Goal: Task Accomplishment & Management: Complete application form

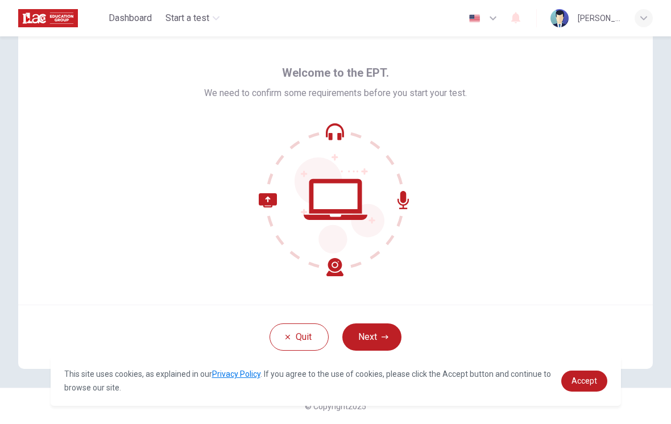
scroll to position [27, 0]
click at [380, 339] on button "Next" at bounding box center [371, 337] width 59 height 27
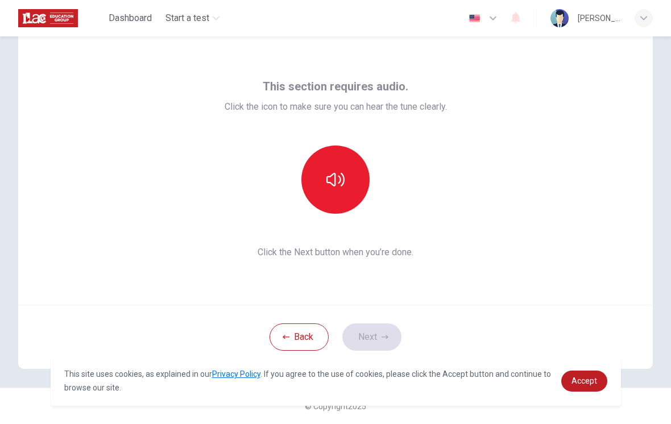
click at [338, 185] on icon "button" at bounding box center [335, 180] width 18 height 18
click at [383, 336] on icon "button" at bounding box center [385, 337] width 7 height 7
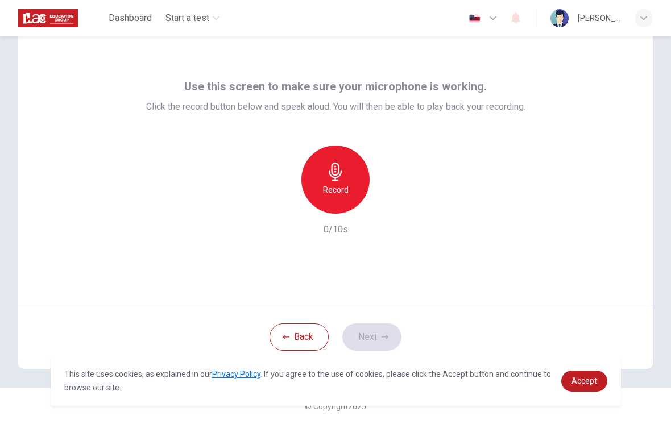
click at [324, 194] on h6 "Record" at bounding box center [336, 190] width 26 height 14
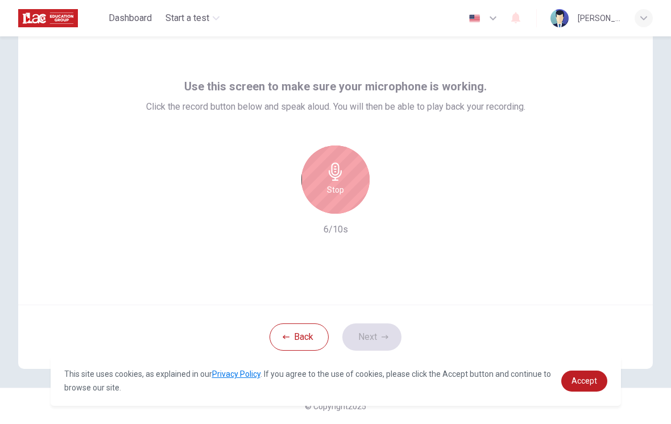
click at [342, 184] on h6 "Stop" at bounding box center [335, 190] width 17 height 14
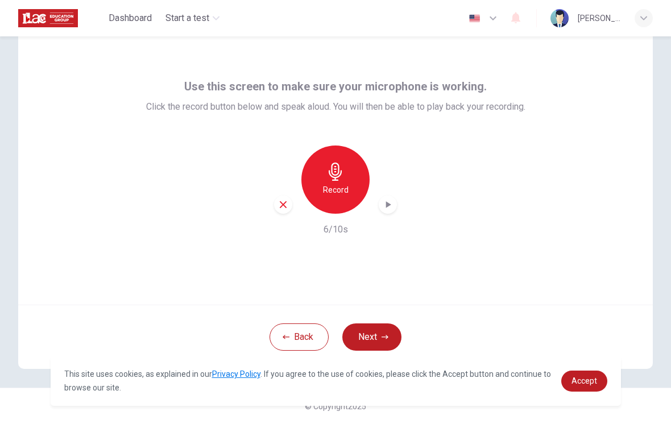
click at [386, 210] on div "button" at bounding box center [388, 205] width 18 height 18
click at [379, 346] on button "Next" at bounding box center [371, 337] width 59 height 27
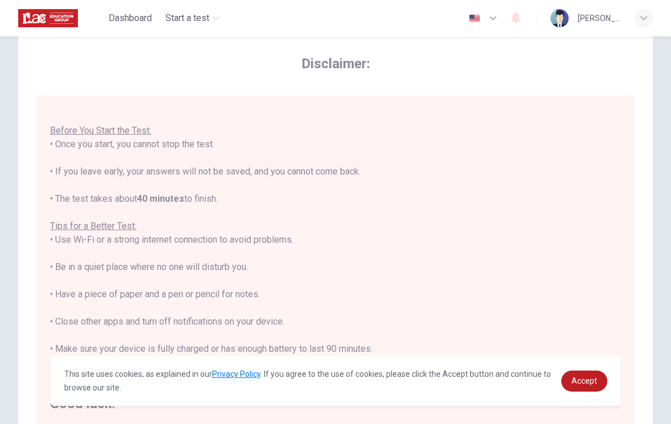
scroll to position [12, 0]
click at [582, 381] on span "Accept" at bounding box center [584, 380] width 26 height 9
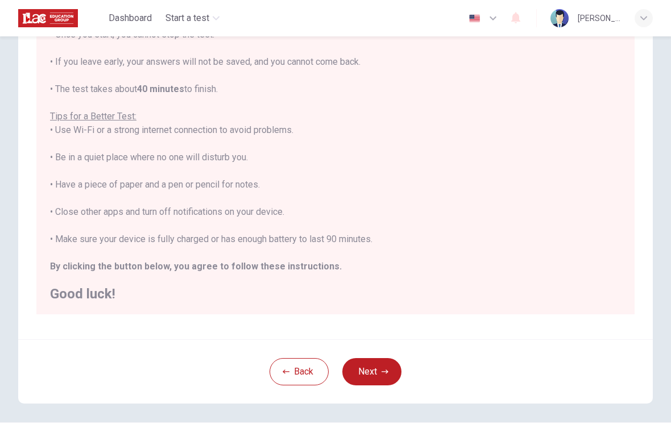
click at [378, 376] on button "Next" at bounding box center [371, 371] width 59 height 27
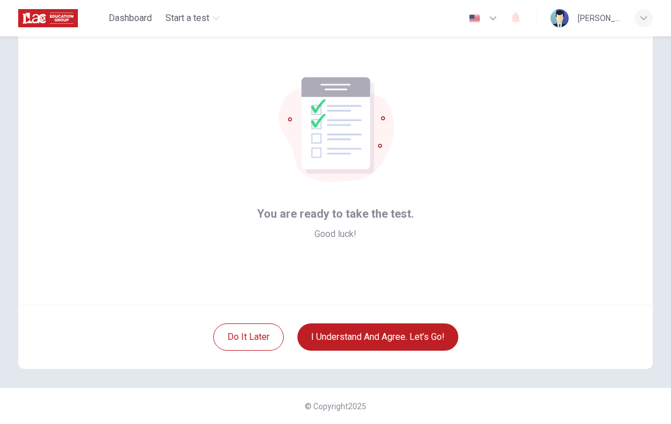
click at [373, 339] on button "I understand and agree. Let’s go!" at bounding box center [377, 337] width 161 height 27
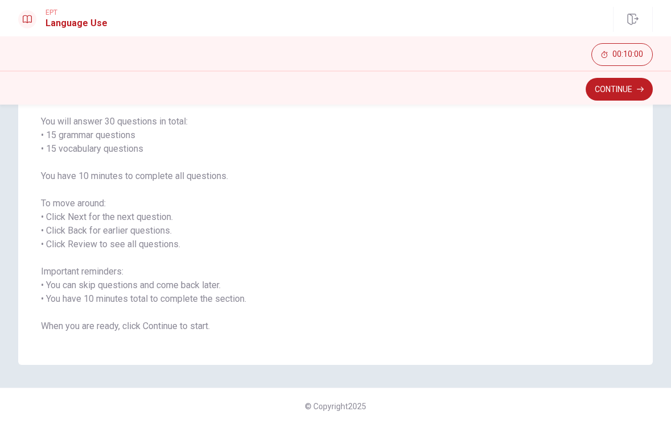
scroll to position [85, 0]
click at [620, 94] on button "Continue" at bounding box center [619, 89] width 67 height 23
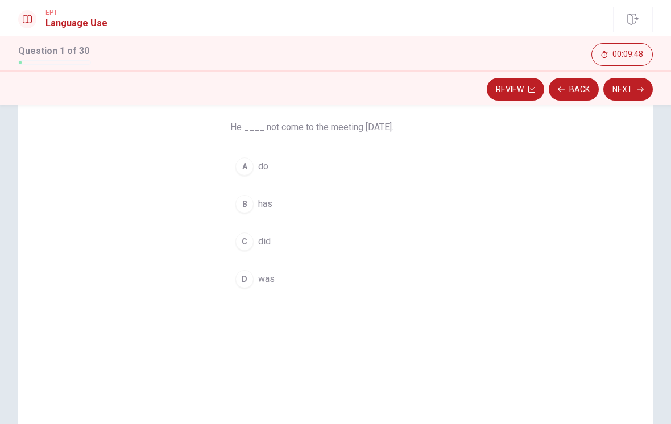
click at [246, 240] on div "C" at bounding box center [244, 242] width 18 height 18
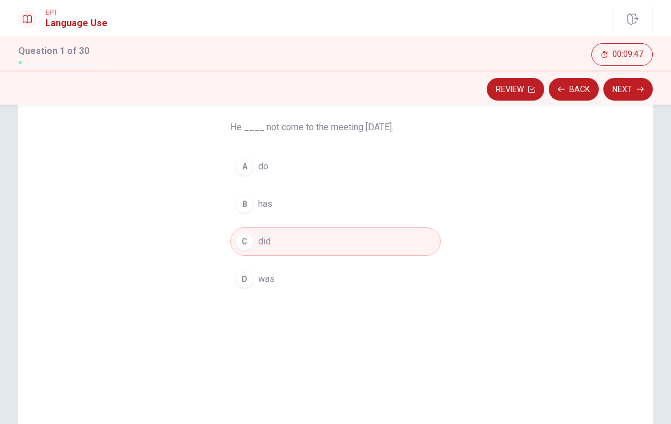
click at [637, 93] on button "Next" at bounding box center [627, 89] width 49 height 23
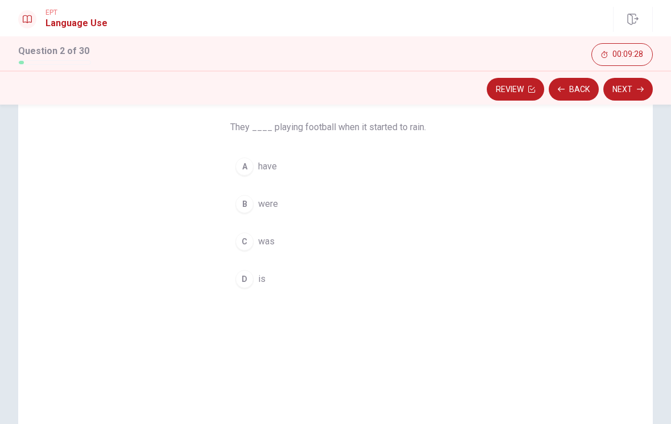
click at [244, 204] on div "B" at bounding box center [244, 204] width 18 height 18
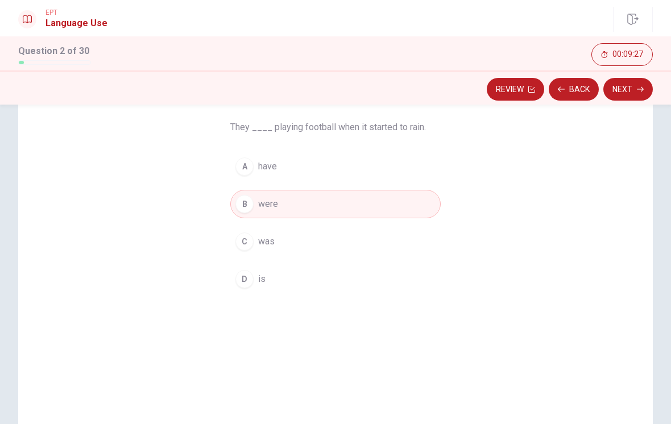
click at [640, 91] on icon "button" at bounding box center [640, 89] width 7 height 7
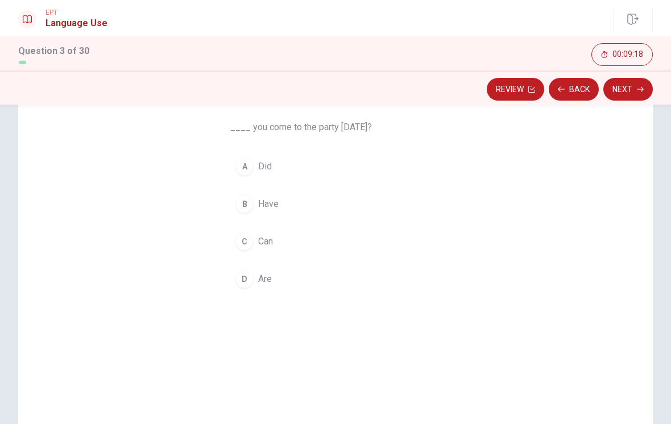
click at [244, 278] on div "D" at bounding box center [244, 279] width 18 height 18
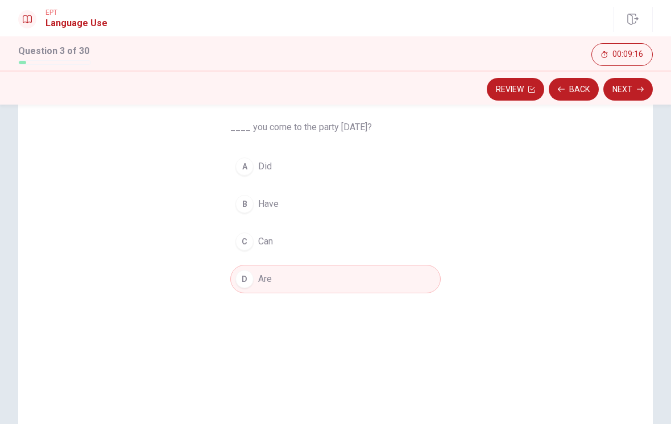
click at [631, 88] on button "Next" at bounding box center [627, 89] width 49 height 23
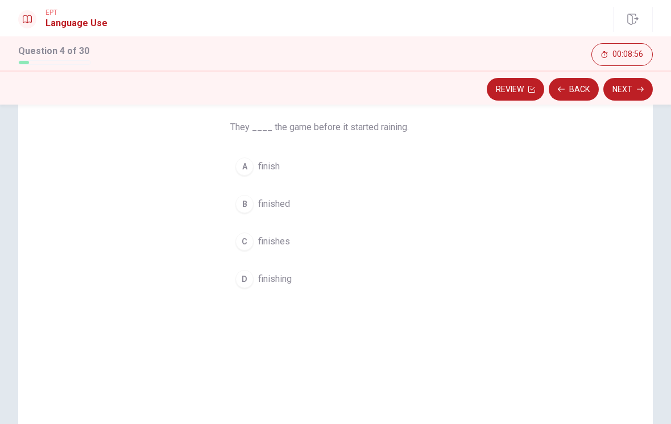
click at [245, 203] on div "B" at bounding box center [244, 204] width 18 height 18
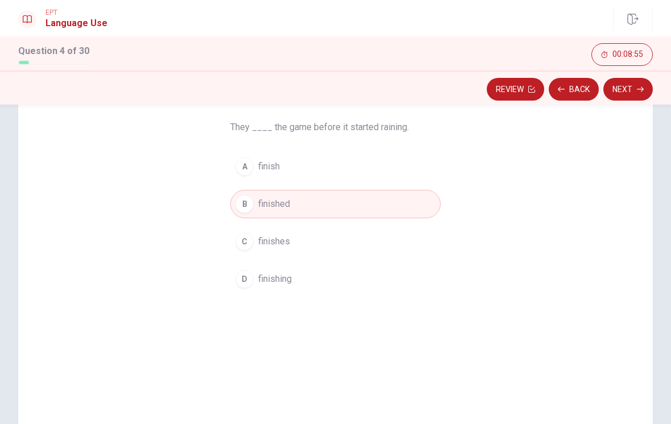
click at [627, 89] on button "Next" at bounding box center [627, 89] width 49 height 23
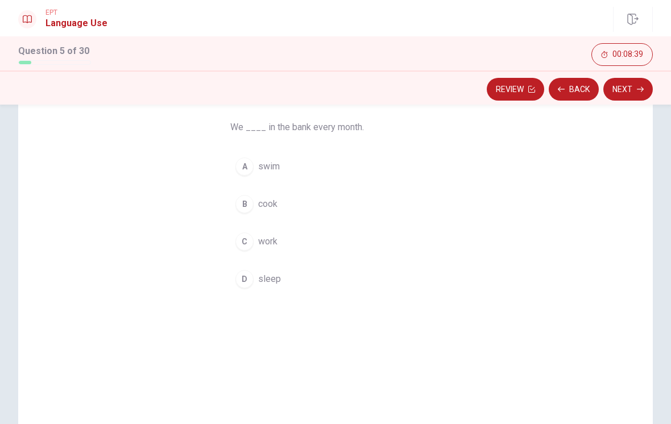
click at [246, 239] on div "C" at bounding box center [244, 242] width 18 height 18
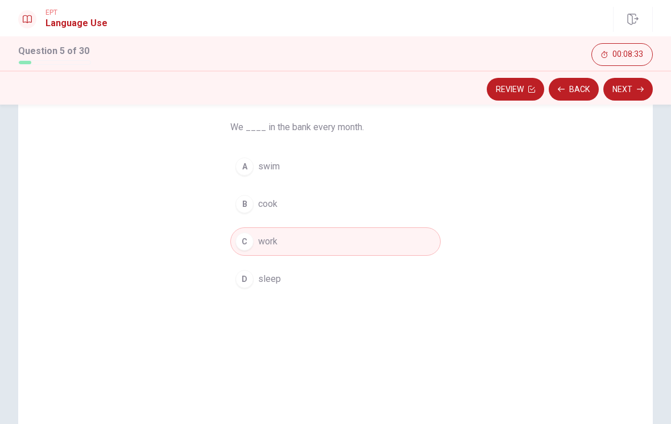
click at [625, 92] on button "Next" at bounding box center [627, 89] width 49 height 23
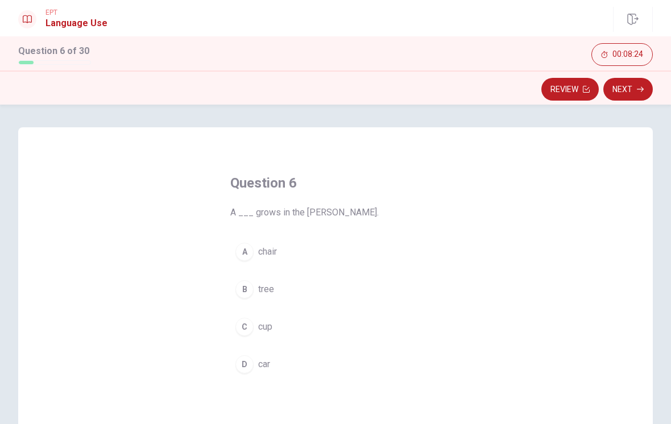
scroll to position [0, 0]
click at [247, 290] on div "B" at bounding box center [244, 289] width 18 height 18
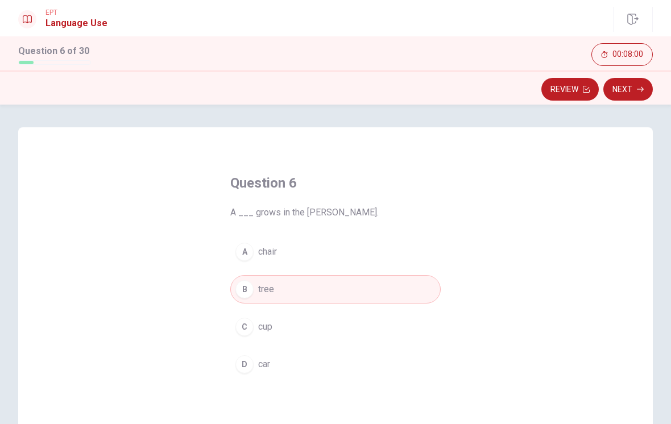
click at [633, 90] on button "Next" at bounding box center [627, 89] width 49 height 23
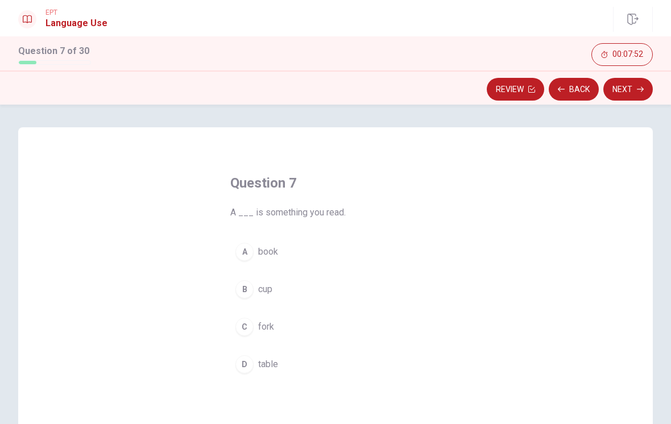
click at [242, 248] on div "A" at bounding box center [244, 252] width 18 height 18
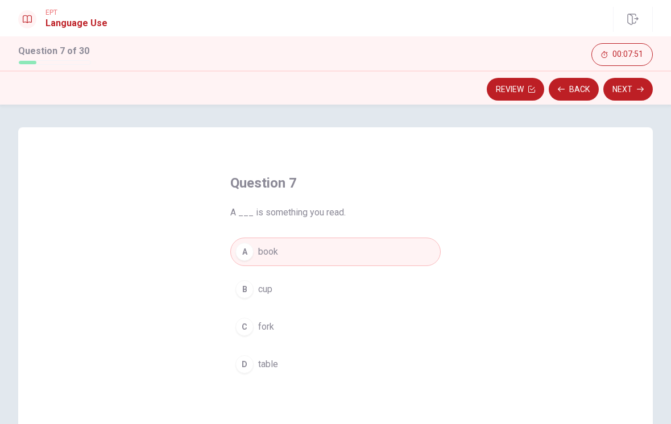
click at [621, 97] on button "Next" at bounding box center [627, 89] width 49 height 23
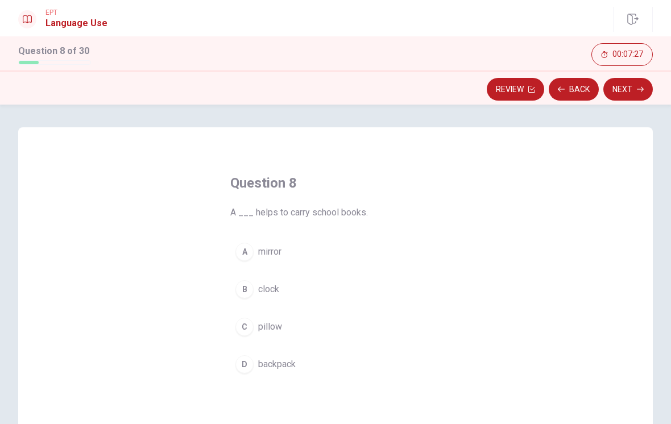
click at [288, 362] on span "backpack" at bounding box center [277, 365] width 38 height 14
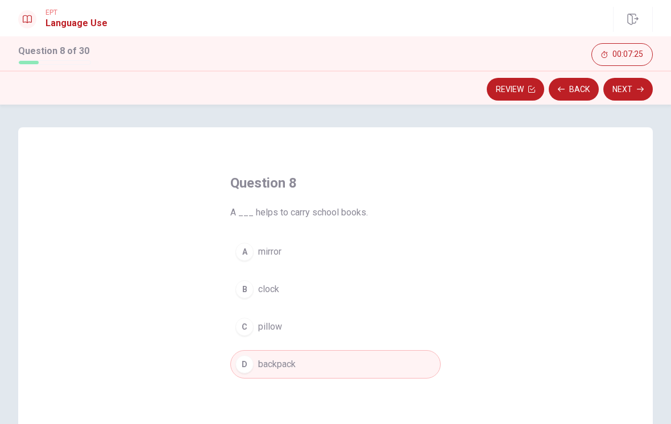
click at [628, 98] on button "Next" at bounding box center [627, 89] width 49 height 23
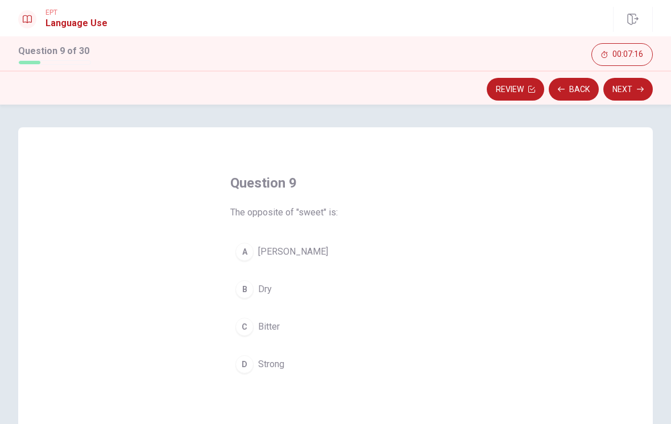
click at [264, 327] on span "Bitter" at bounding box center [269, 327] width 22 height 14
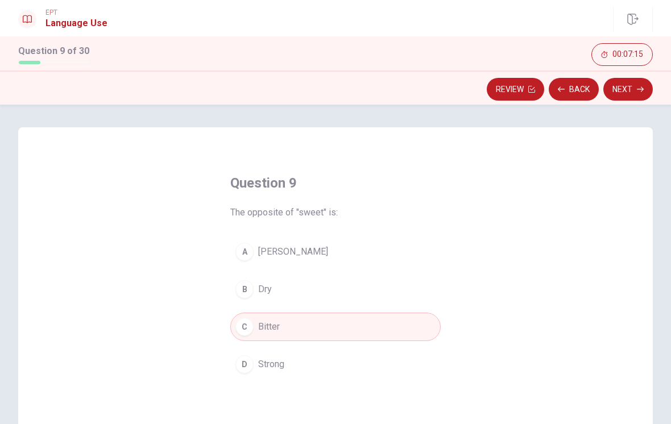
click at [627, 96] on button "Next" at bounding box center [627, 89] width 49 height 23
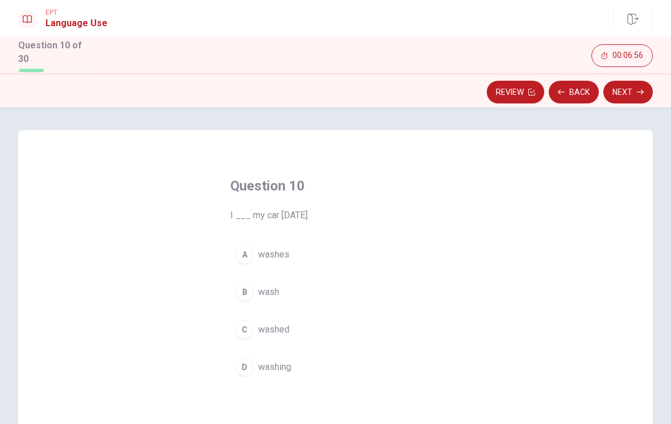
click at [267, 317] on button "C washed" at bounding box center [335, 330] width 210 height 28
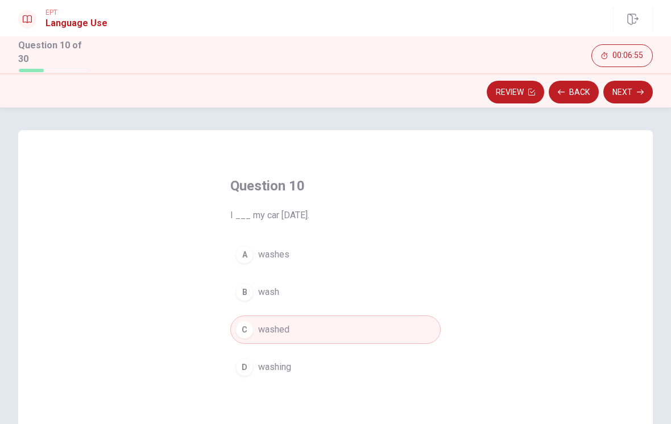
click at [267, 317] on button "C washed" at bounding box center [335, 330] width 210 height 28
click at [634, 98] on button "Next" at bounding box center [627, 92] width 49 height 23
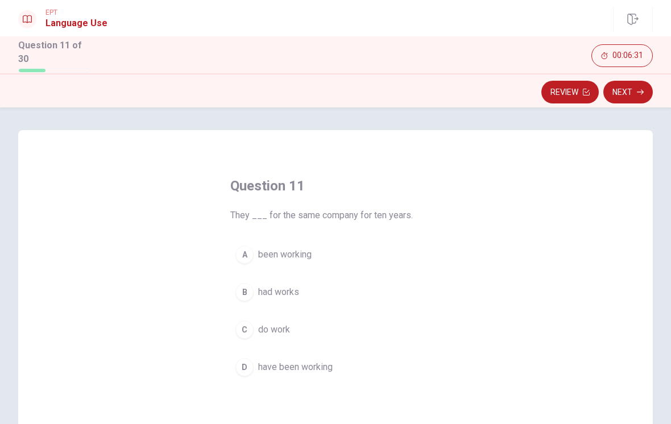
click at [292, 364] on span "have been working" at bounding box center [295, 367] width 74 height 14
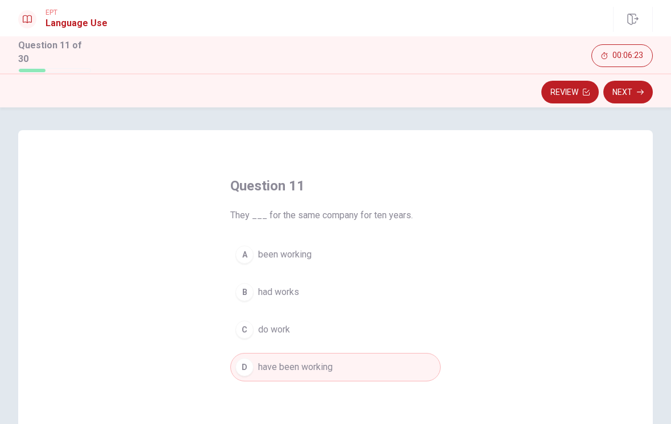
click at [619, 95] on button "Next" at bounding box center [627, 92] width 49 height 23
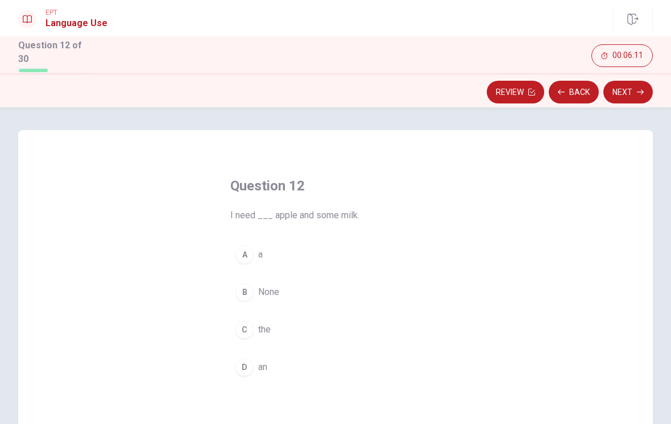
click at [245, 254] on div "A" at bounding box center [244, 255] width 18 height 18
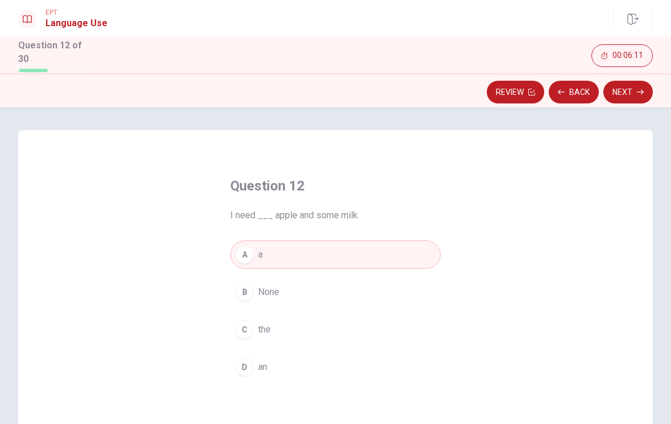
click at [248, 365] on div "D" at bounding box center [244, 367] width 18 height 18
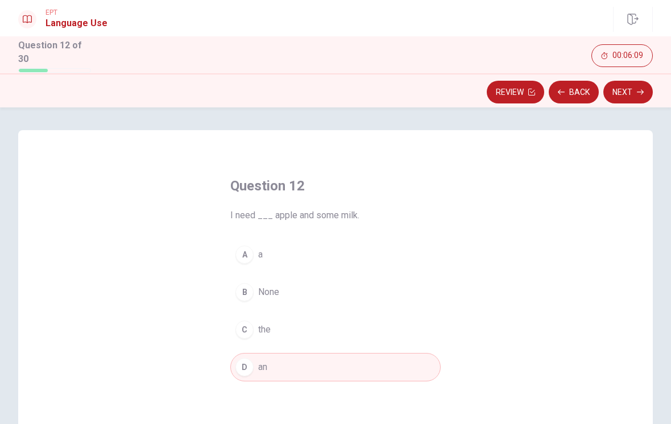
click at [623, 95] on button "Next" at bounding box center [627, 92] width 49 height 23
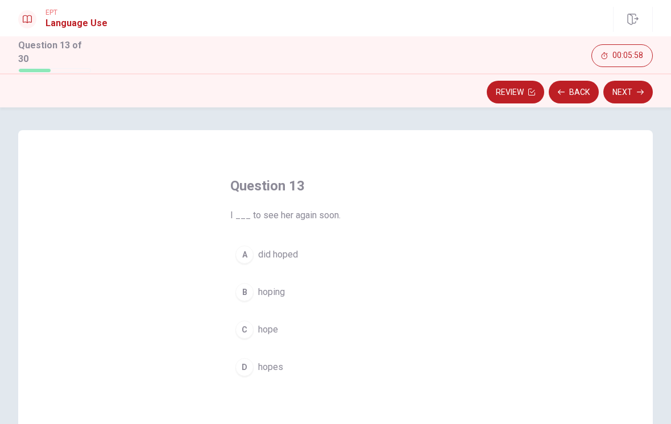
click at [261, 329] on span "hope" at bounding box center [268, 330] width 20 height 14
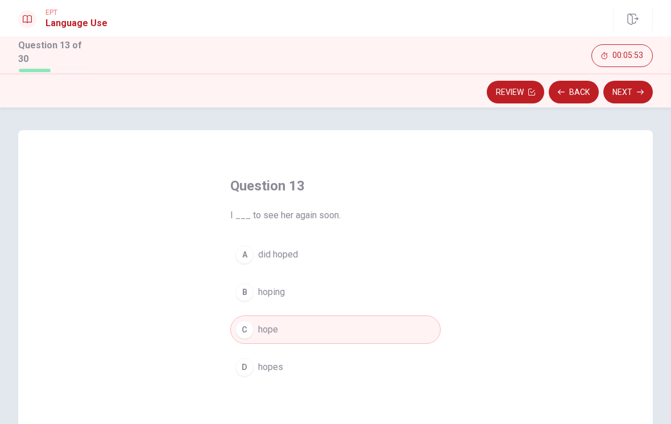
click at [625, 94] on button "Next" at bounding box center [627, 92] width 49 height 23
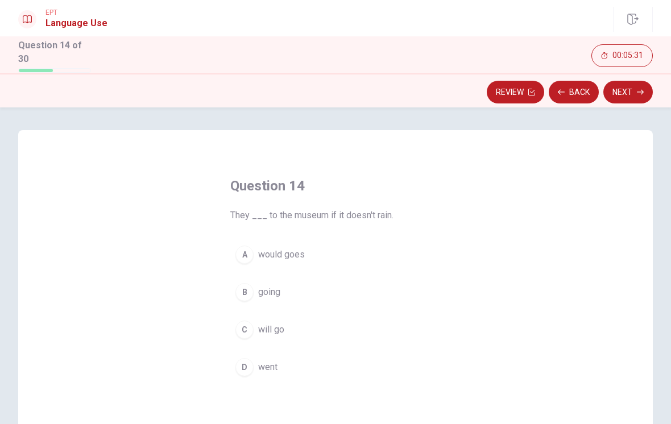
click at [273, 326] on span "will go" at bounding box center [271, 330] width 26 height 14
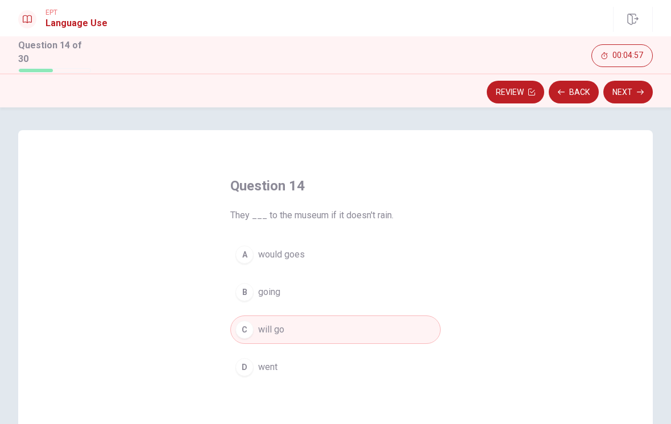
click at [633, 92] on button "Next" at bounding box center [627, 92] width 49 height 23
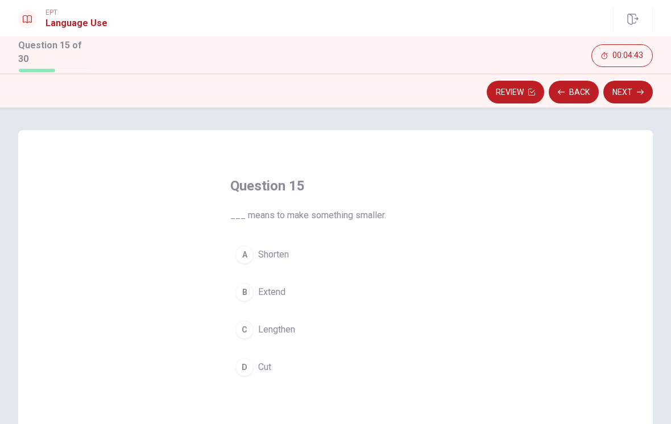
click at [271, 254] on span "Shorten" at bounding box center [273, 255] width 31 height 14
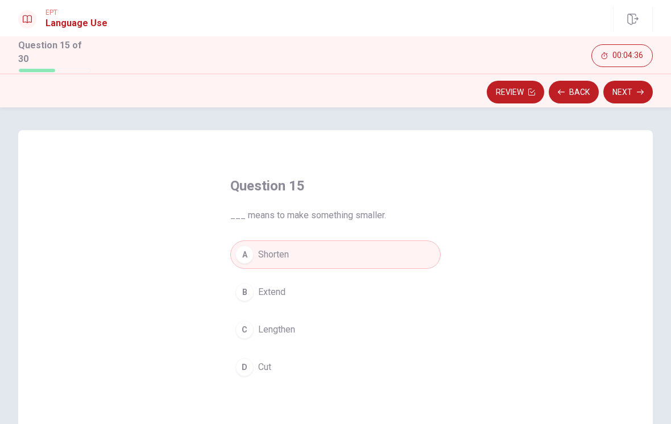
click at [628, 93] on button "Next" at bounding box center [627, 92] width 49 height 23
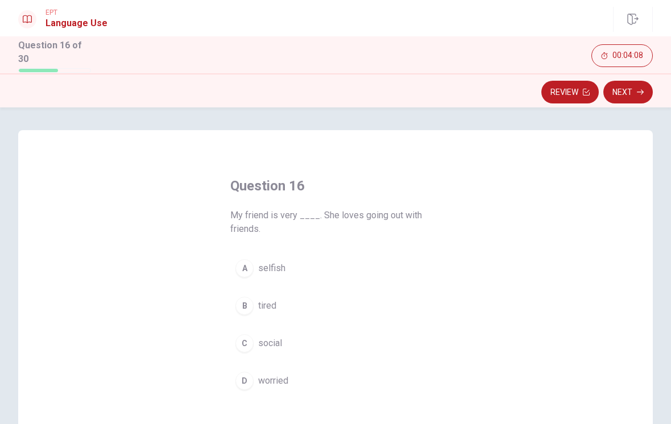
click at [248, 340] on div "C" at bounding box center [244, 343] width 18 height 18
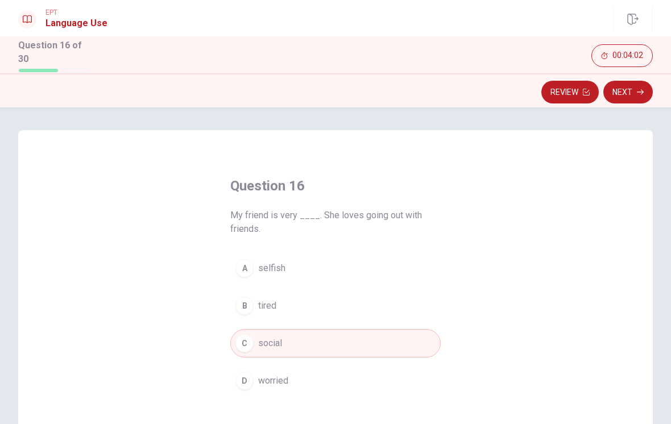
click at [637, 93] on button "Next" at bounding box center [627, 92] width 49 height 23
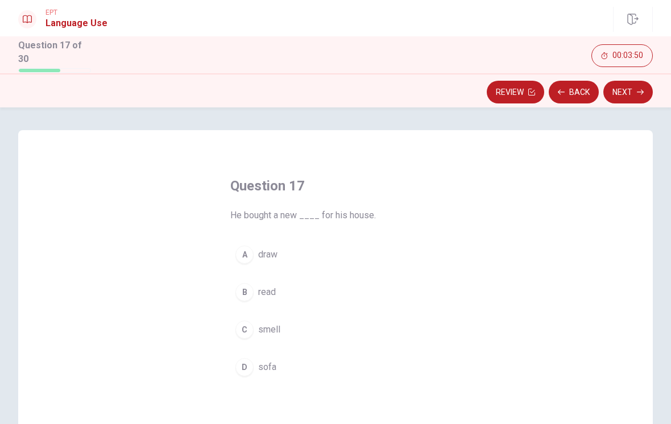
click at [255, 364] on button "D sofa" at bounding box center [335, 367] width 210 height 28
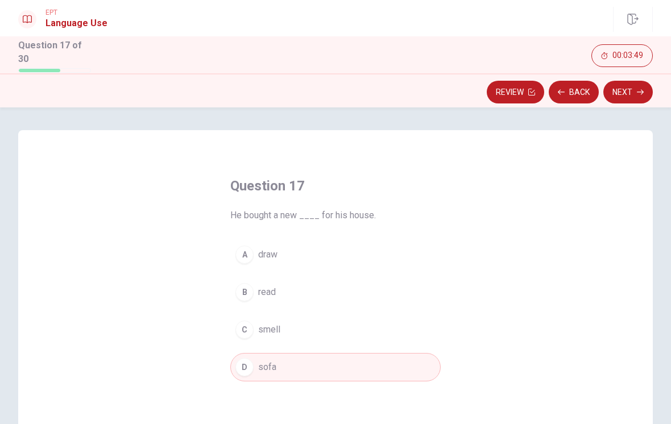
click at [621, 91] on button "Next" at bounding box center [627, 92] width 49 height 23
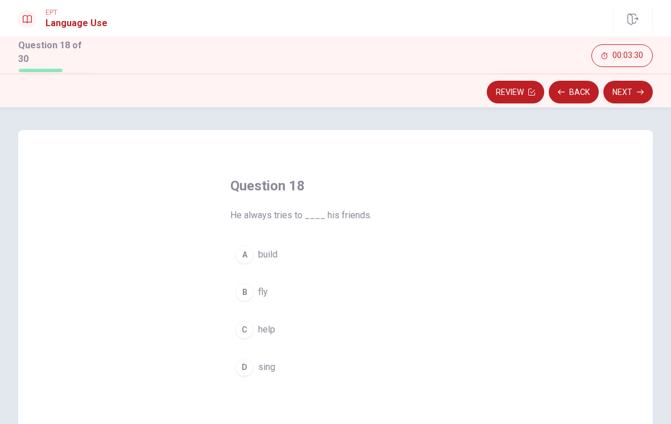
click at [259, 326] on span "help" at bounding box center [266, 330] width 17 height 14
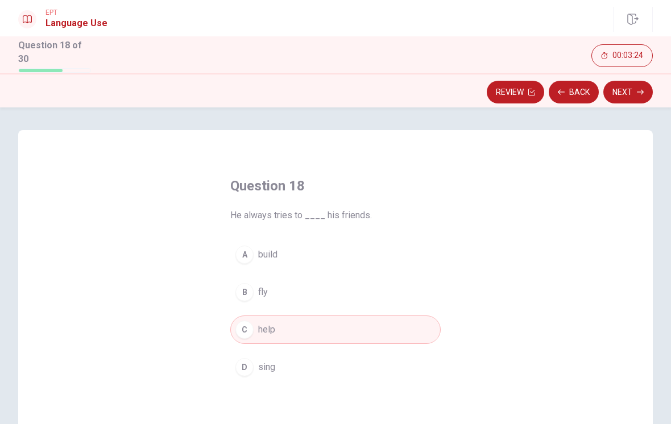
click at [632, 92] on button "Next" at bounding box center [627, 92] width 49 height 23
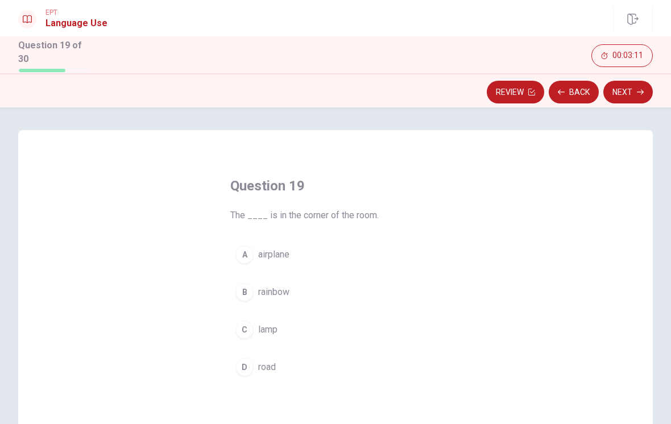
click at [264, 333] on span "lamp" at bounding box center [267, 330] width 19 height 14
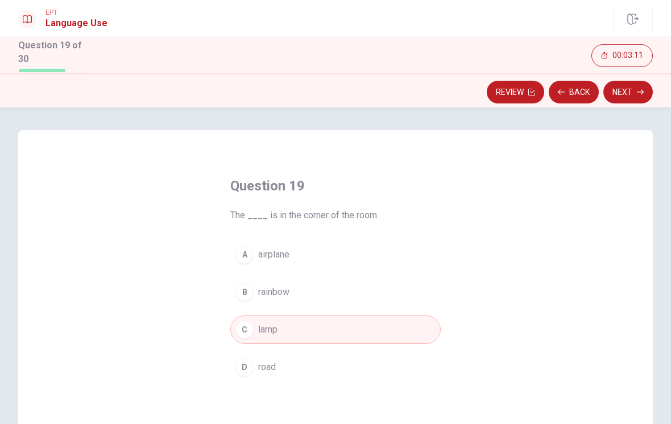
click at [651, 88] on button "Next" at bounding box center [627, 92] width 49 height 23
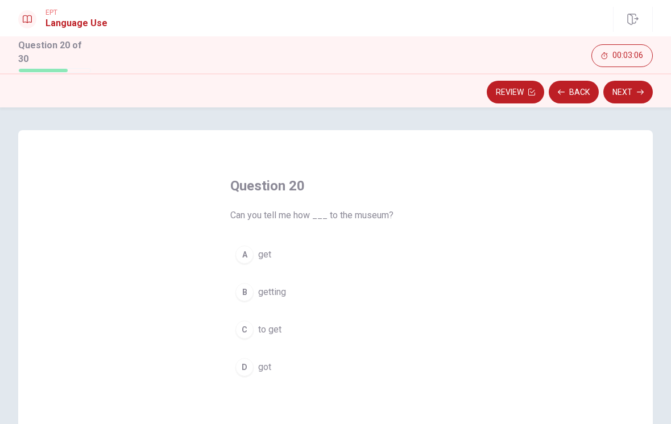
click at [262, 325] on span "to get" at bounding box center [269, 330] width 23 height 14
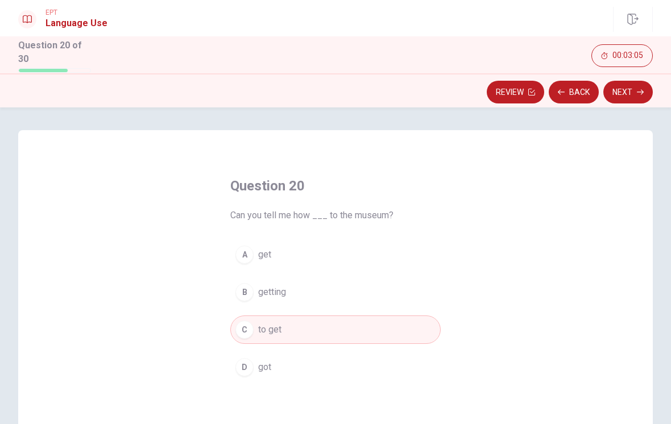
click at [630, 89] on button "Next" at bounding box center [627, 92] width 49 height 23
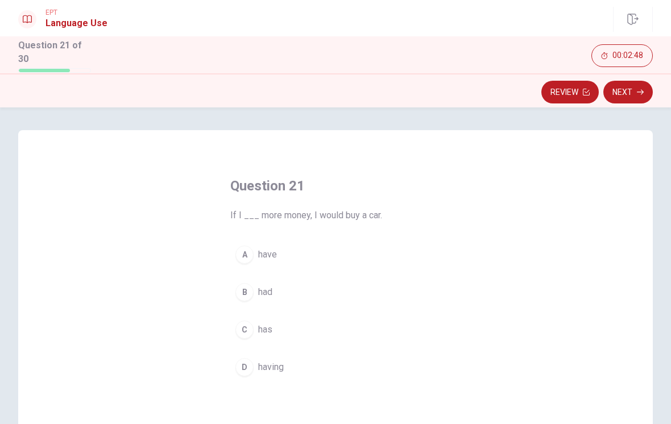
click at [274, 252] on span "have" at bounding box center [267, 255] width 19 height 14
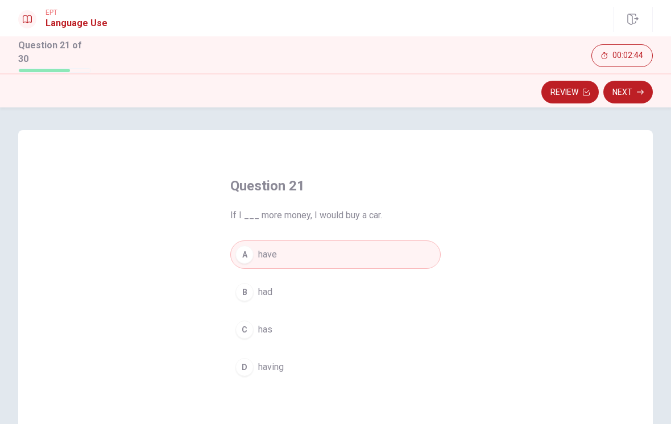
click at [314, 321] on button "C has" at bounding box center [335, 330] width 210 height 28
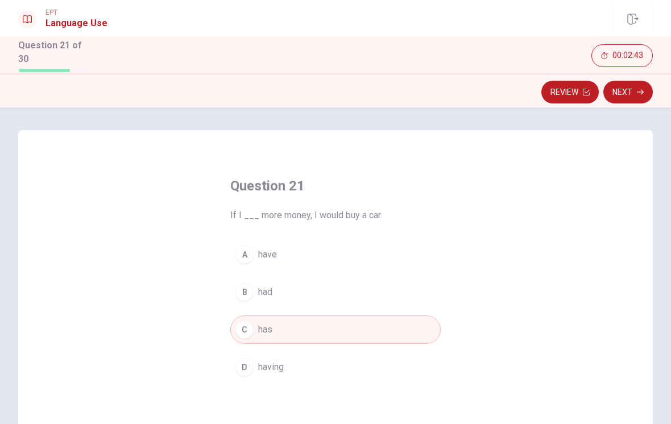
click at [318, 291] on button "B had" at bounding box center [335, 292] width 210 height 28
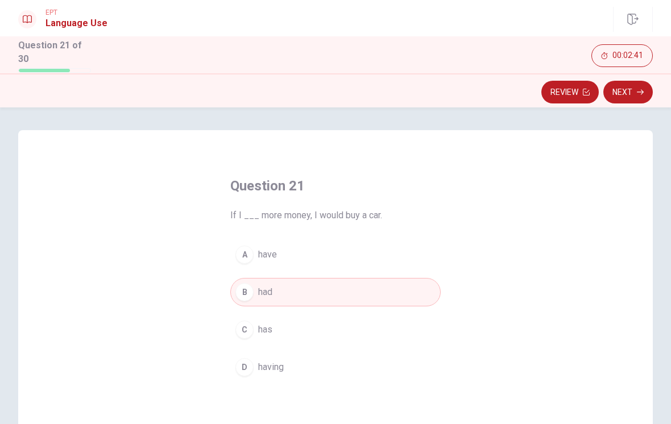
click at [622, 93] on button "Next" at bounding box center [627, 92] width 49 height 23
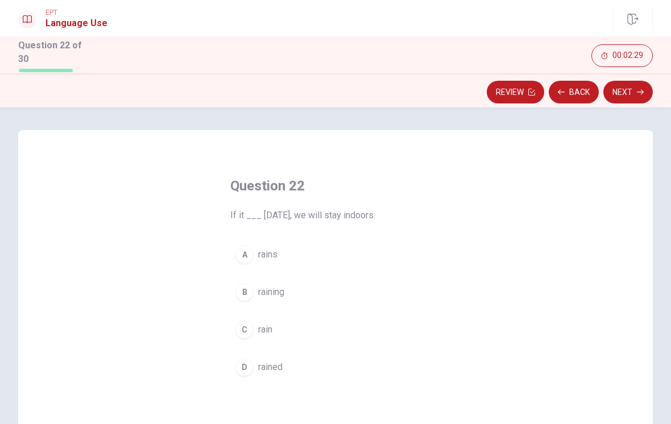
click at [283, 293] on span "raining" at bounding box center [271, 292] width 26 height 14
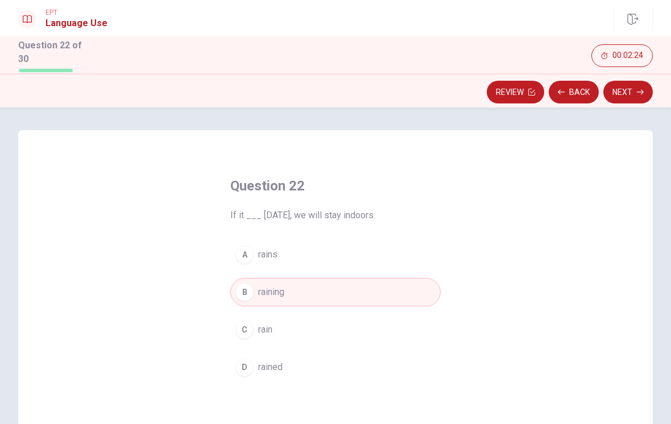
click at [299, 324] on button "C rain" at bounding box center [335, 330] width 210 height 28
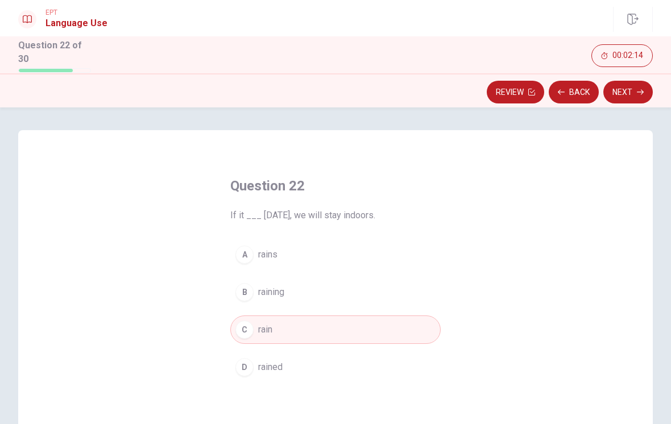
click at [619, 96] on button "Next" at bounding box center [627, 92] width 49 height 23
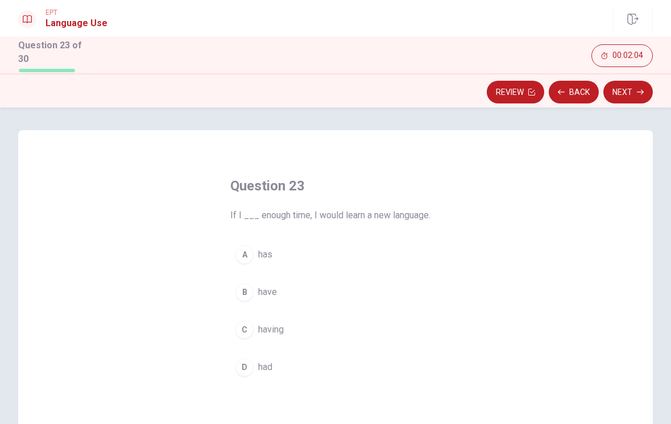
click at [258, 366] on span "had" at bounding box center [265, 367] width 14 height 14
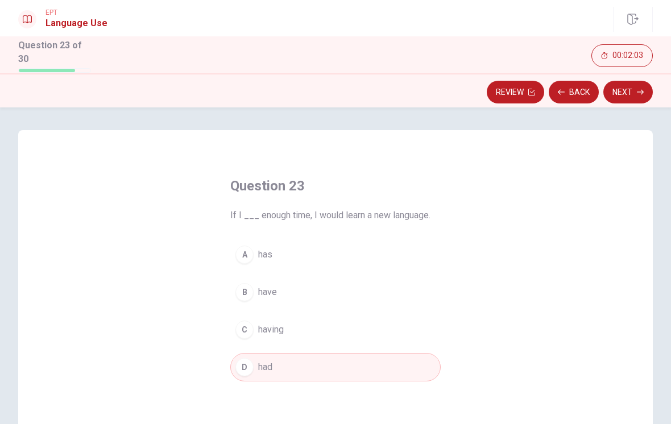
click at [619, 94] on button "Next" at bounding box center [627, 92] width 49 height 23
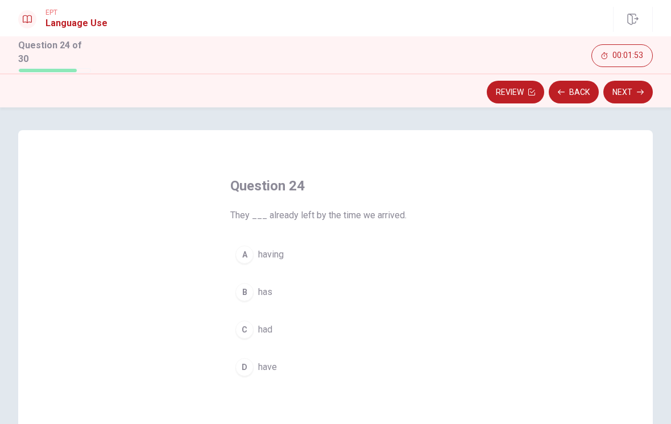
click at [264, 327] on span "had" at bounding box center [265, 330] width 14 height 14
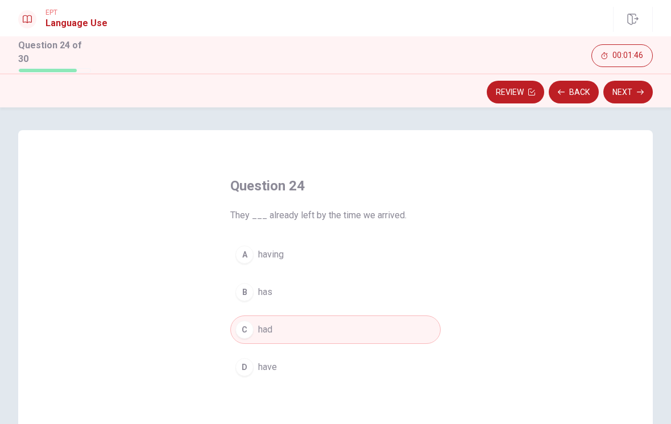
click at [638, 90] on icon "button" at bounding box center [640, 92] width 7 height 7
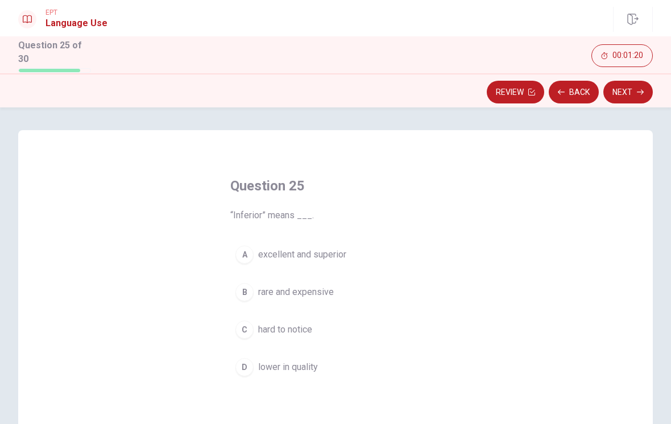
click at [315, 248] on span "excellent and superior" at bounding box center [302, 255] width 88 height 14
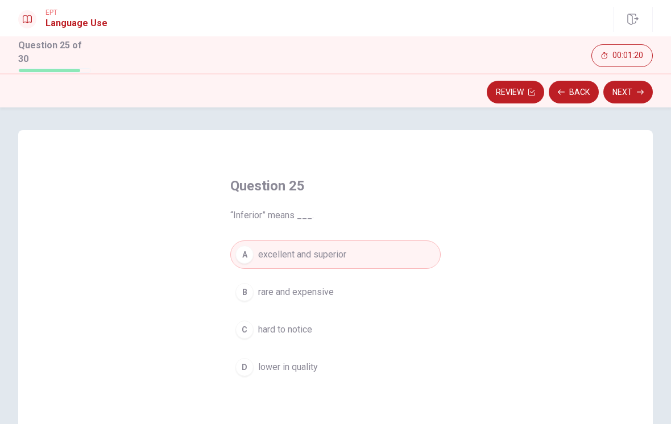
click at [630, 93] on button "Next" at bounding box center [627, 92] width 49 height 23
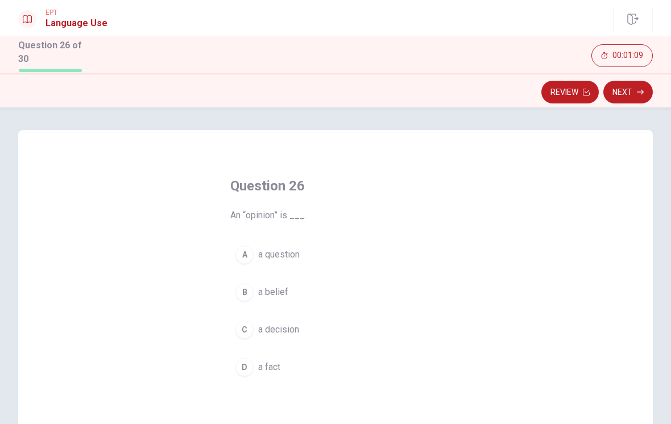
click at [296, 251] on span "a question" at bounding box center [279, 255] width 42 height 14
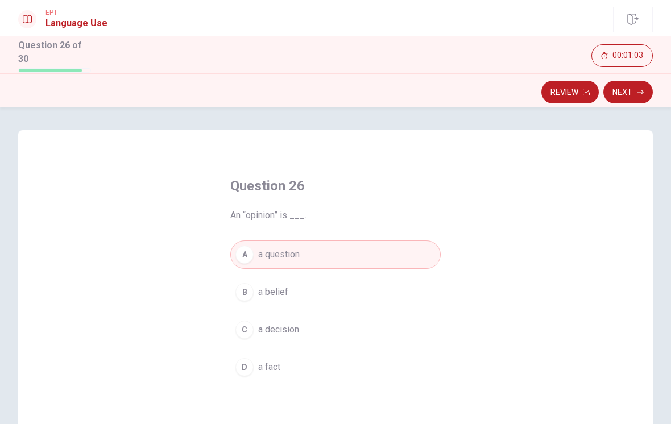
click at [638, 85] on button "Next" at bounding box center [627, 92] width 49 height 23
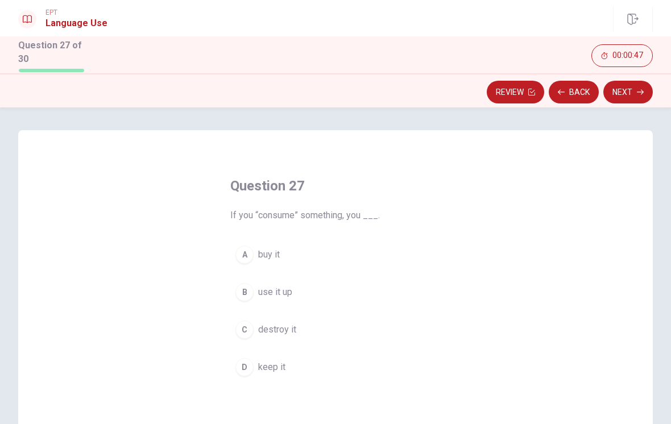
click at [277, 293] on span "use it up" at bounding box center [275, 292] width 34 height 14
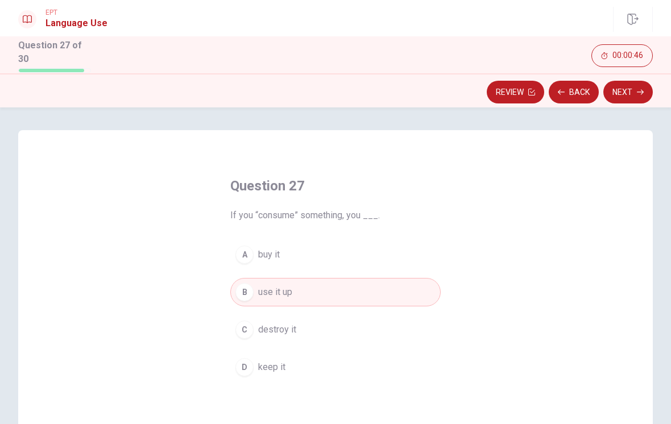
click at [646, 82] on button "Next" at bounding box center [627, 92] width 49 height 23
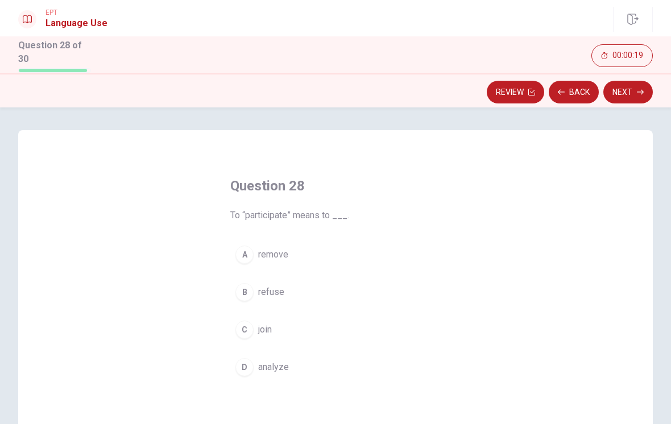
click at [260, 330] on span "join" at bounding box center [265, 330] width 14 height 14
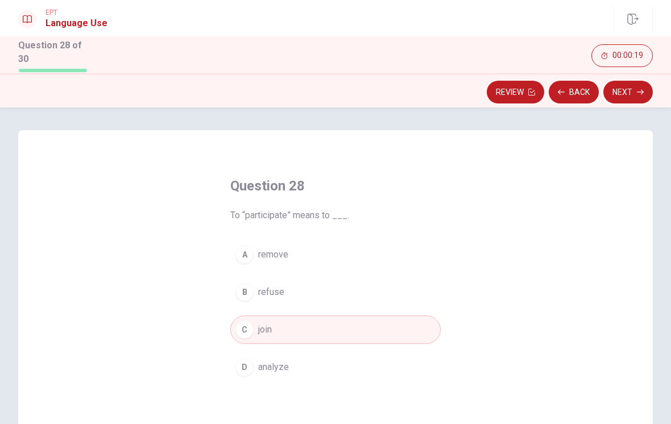
click at [627, 89] on button "Next" at bounding box center [627, 92] width 49 height 23
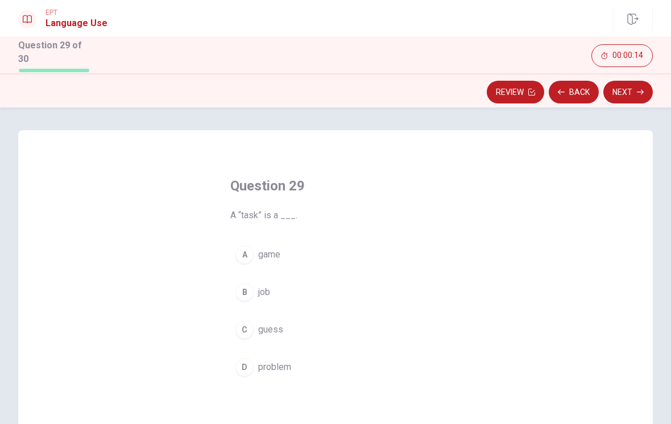
click at [263, 289] on span "job" at bounding box center [264, 292] width 12 height 14
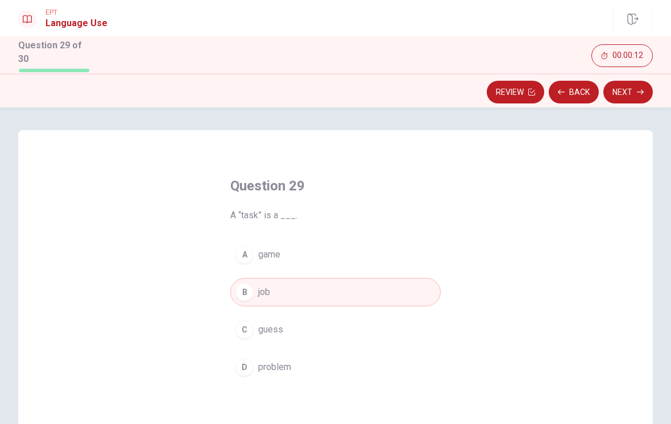
click at [628, 99] on button "Next" at bounding box center [627, 92] width 49 height 23
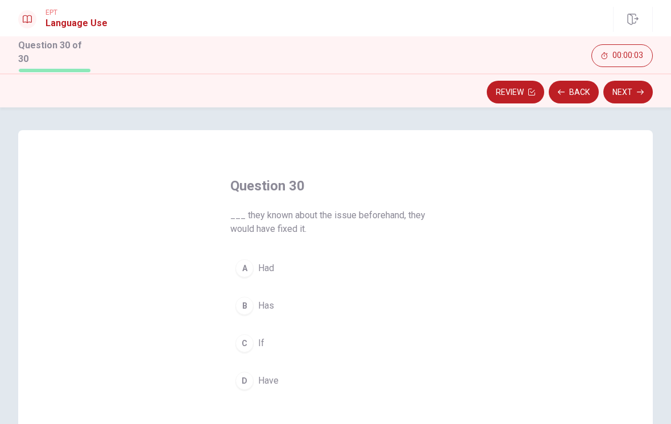
click at [256, 343] on button "C If" at bounding box center [335, 343] width 210 height 28
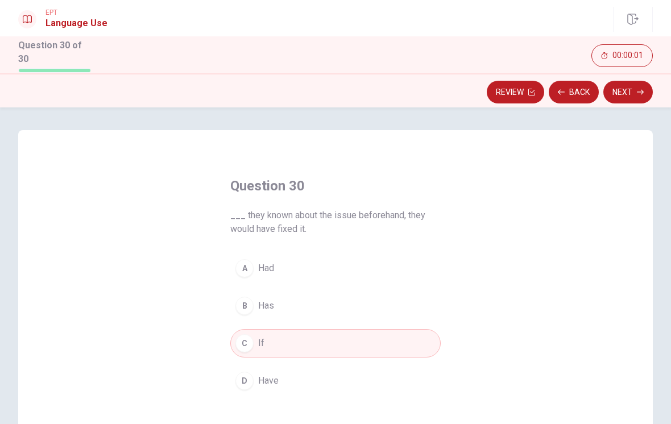
click at [619, 95] on button "Next" at bounding box center [627, 92] width 49 height 23
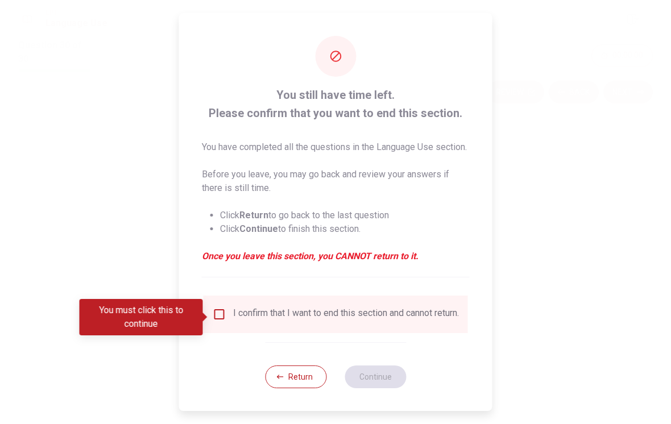
click at [221, 316] on input "You must click this to continue" at bounding box center [220, 315] width 14 height 14
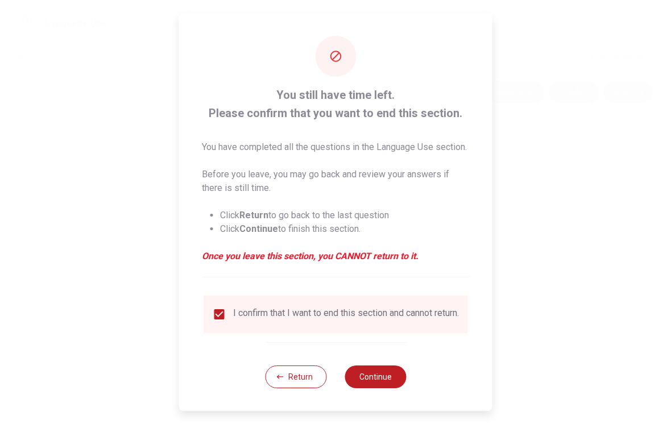
click at [383, 385] on button "Continue" at bounding box center [375, 377] width 61 height 23
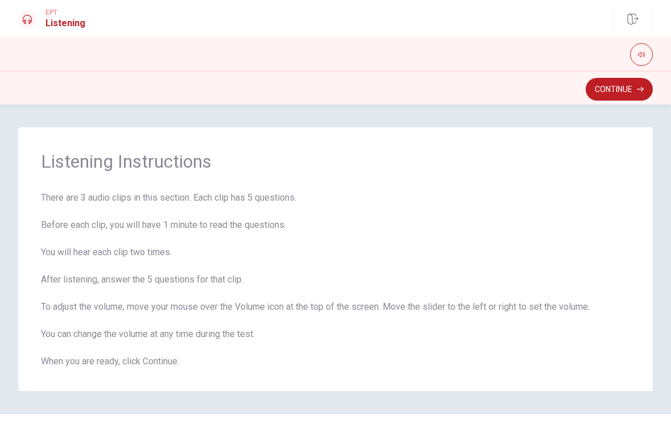
click at [640, 57] on icon "button" at bounding box center [641, 54] width 7 height 7
click at [644, 55] on icon "button" at bounding box center [641, 54] width 7 height 7
click at [82, 264] on span "There are 3 audio clips in this section. Each clip has 5 questions. Before each…" at bounding box center [335, 279] width 589 height 177
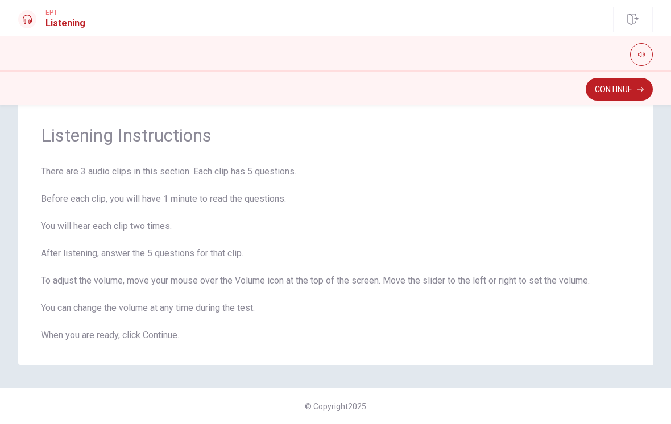
click at [628, 93] on button "Continue" at bounding box center [619, 89] width 67 height 23
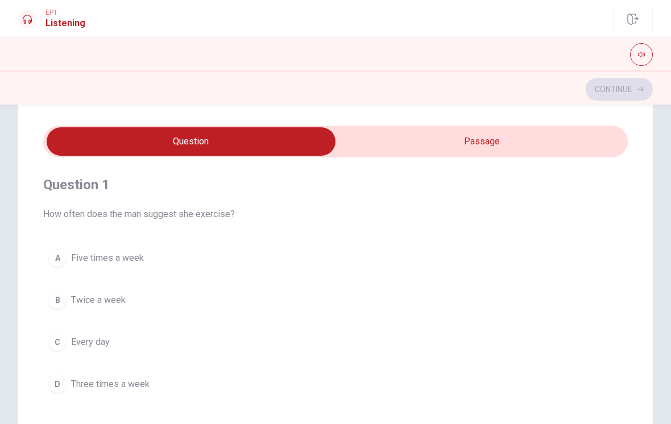
scroll to position [26, 0]
type input "8"
click at [552, 144] on input "checkbox" at bounding box center [191, 142] width 877 height 28
checkbox input "true"
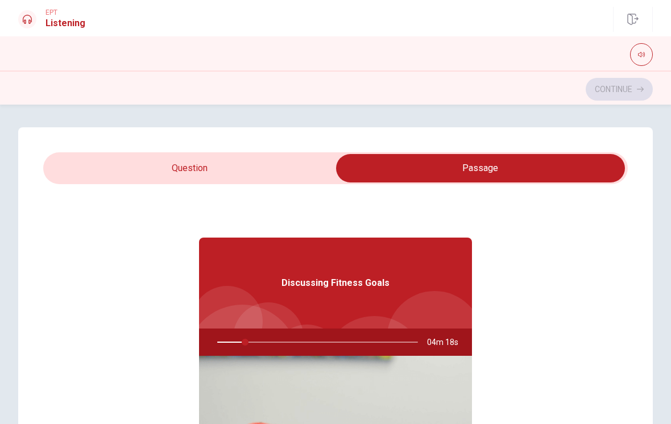
scroll to position [-1, 0]
type input "14"
click at [323, 170] on input "checkbox" at bounding box center [480, 168] width 877 height 28
checkbox input "false"
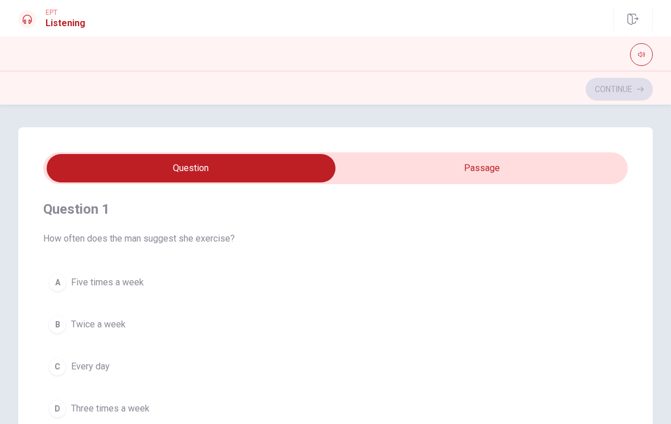
scroll to position [32, 0]
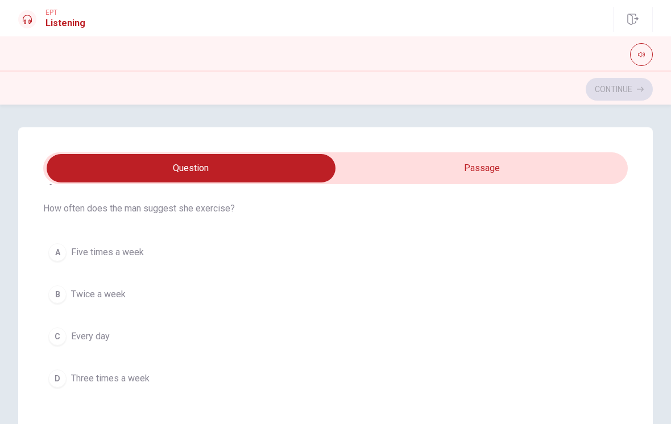
click at [639, 54] on icon "button" at bounding box center [641, 54] width 7 height 7
click at [637, 57] on button "button" at bounding box center [641, 54] width 23 height 23
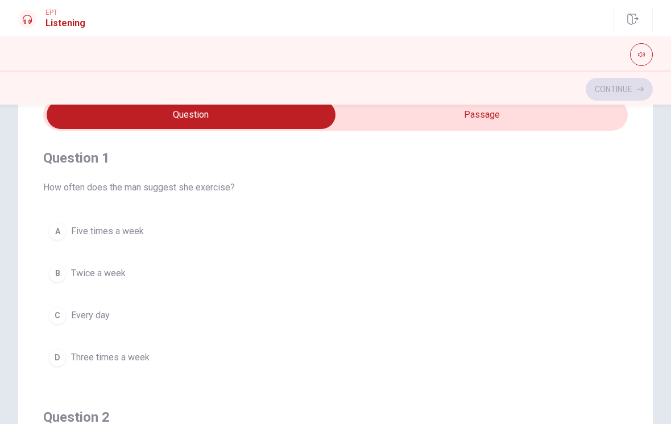
scroll to position [64, 0]
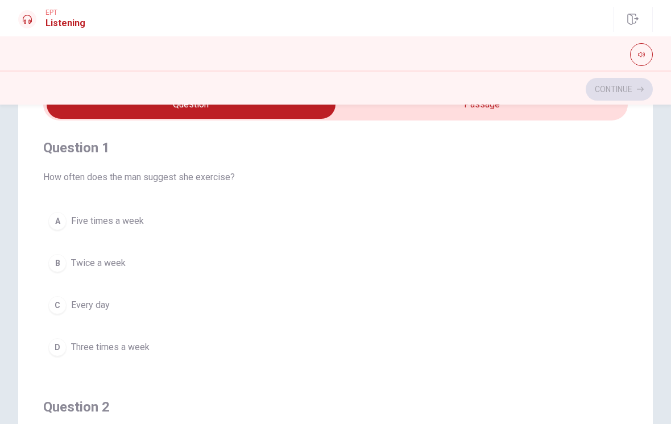
type input "20"
click at [510, 112] on input "checkbox" at bounding box center [191, 104] width 877 height 28
checkbox input "true"
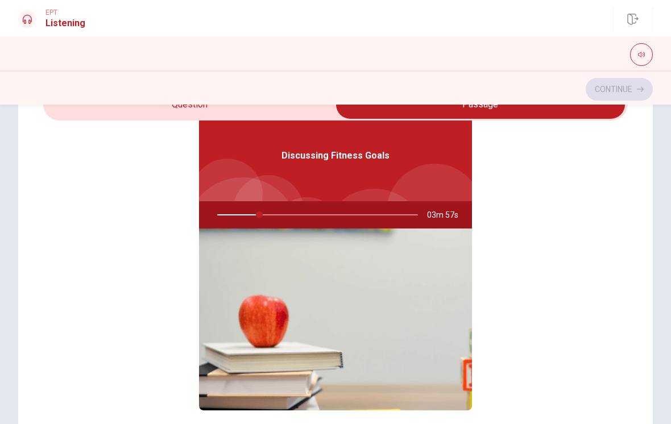
click at [401, 315] on img at bounding box center [335, 320] width 273 height 182
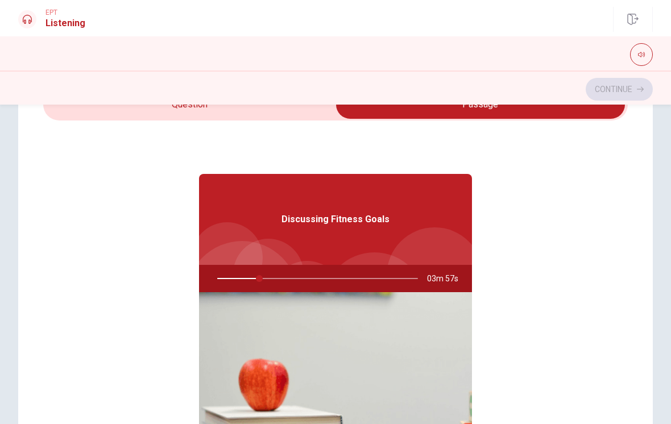
type input "21"
click at [289, 111] on input "checkbox" at bounding box center [480, 104] width 877 height 28
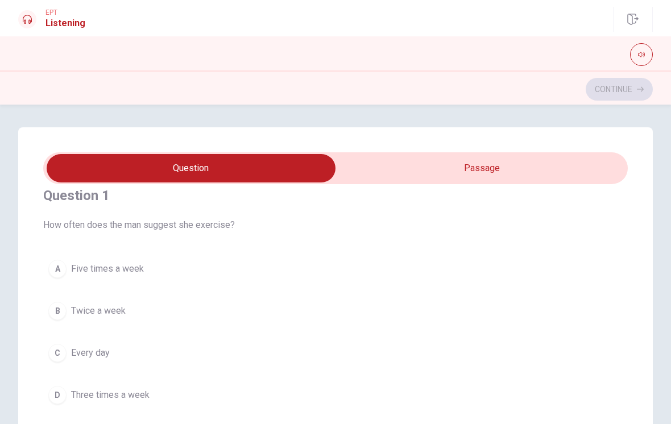
scroll to position [18, 0]
click at [379, 167] on input "checkbox" at bounding box center [191, 168] width 877 height 28
checkbox input "true"
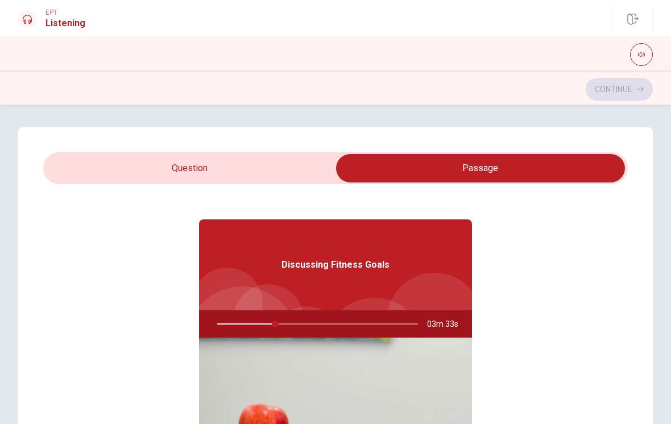
type input "29"
click at [280, 176] on input "checkbox" at bounding box center [480, 168] width 877 height 28
checkbox input "false"
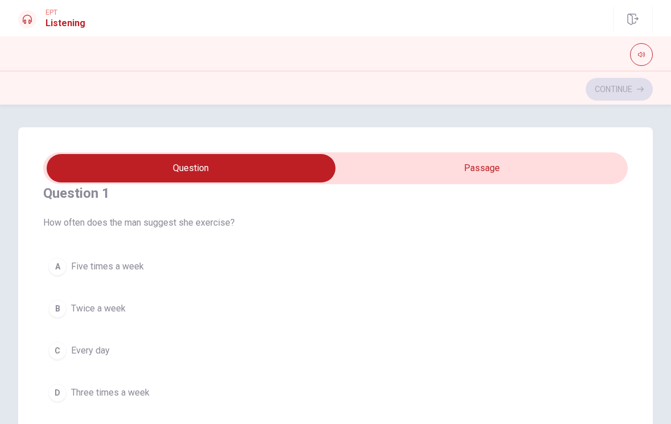
click at [74, 398] on span "Three times a week" at bounding box center [110, 393] width 78 height 14
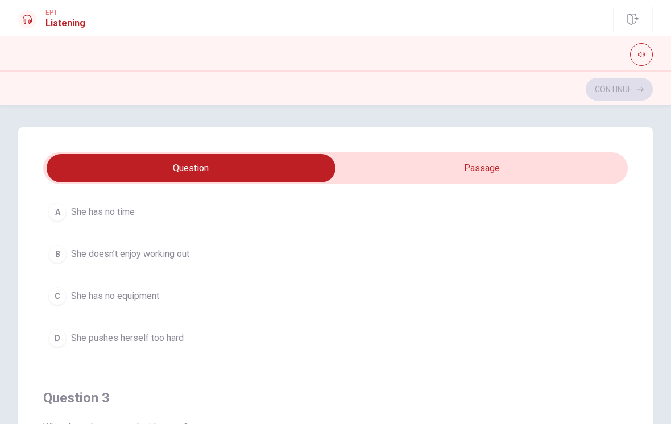
scroll to position [339, 0]
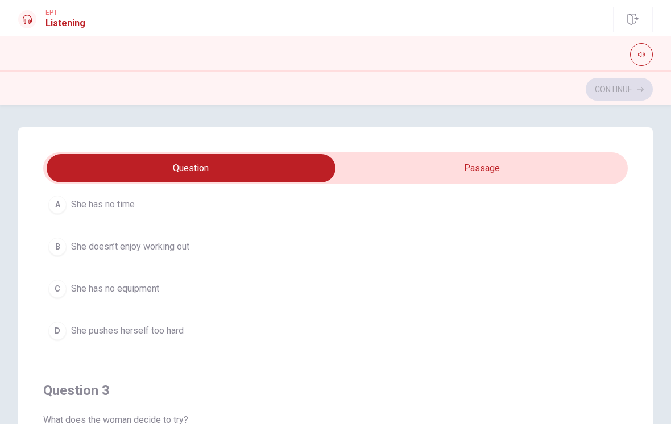
click at [150, 299] on button "C She has no equipment" at bounding box center [335, 289] width 584 height 28
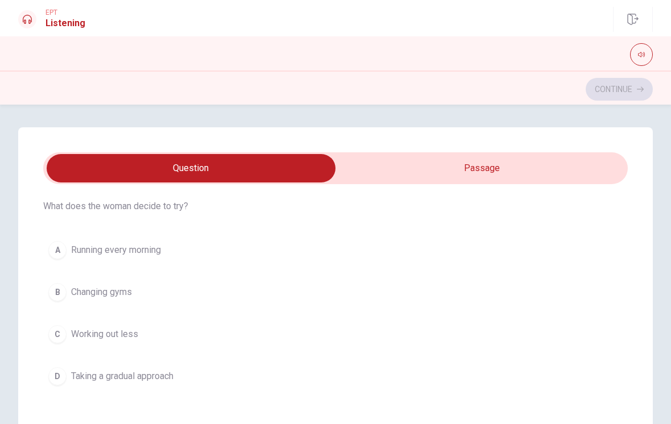
scroll to position [558, 0]
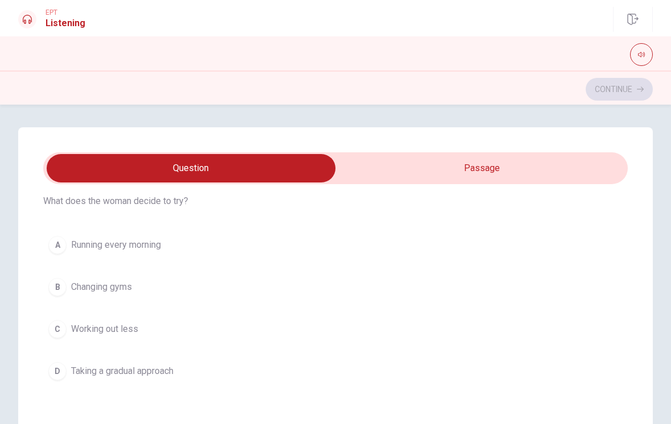
click at [166, 372] on span "Taking a gradual approach" at bounding box center [122, 371] width 102 height 14
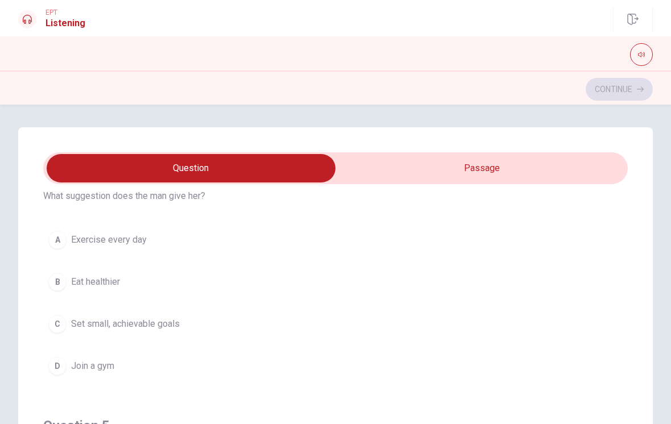
type input "63"
click at [480, 162] on input "checkbox" at bounding box center [191, 168] width 877 height 28
checkbox input "true"
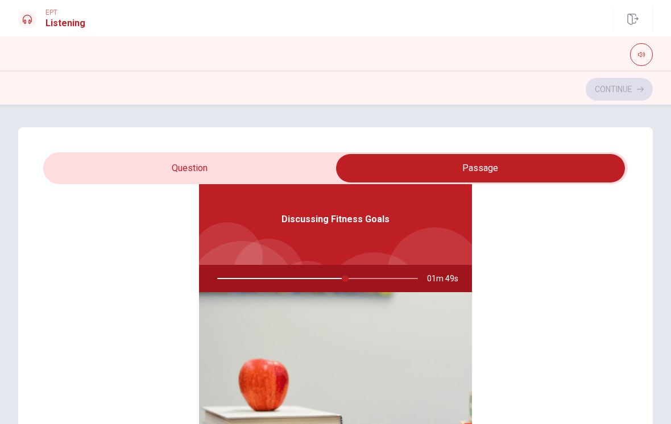
type input "64"
checkbox input "false"
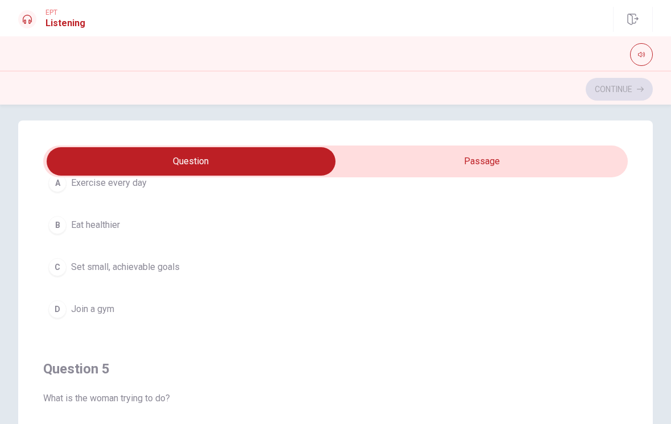
scroll to position [876, 0]
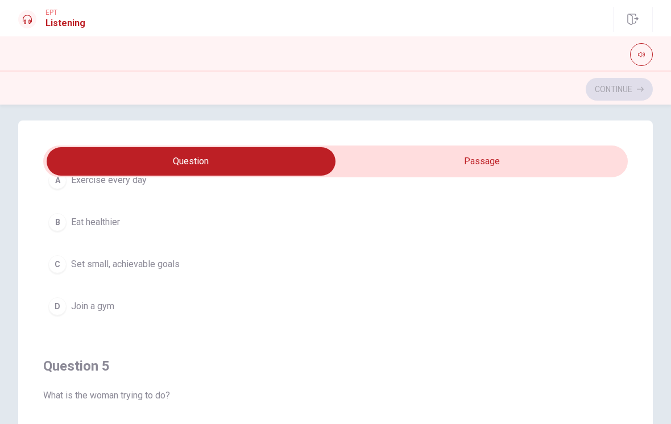
click at [160, 270] on span "Set small, achievable goals" at bounding box center [125, 265] width 109 height 14
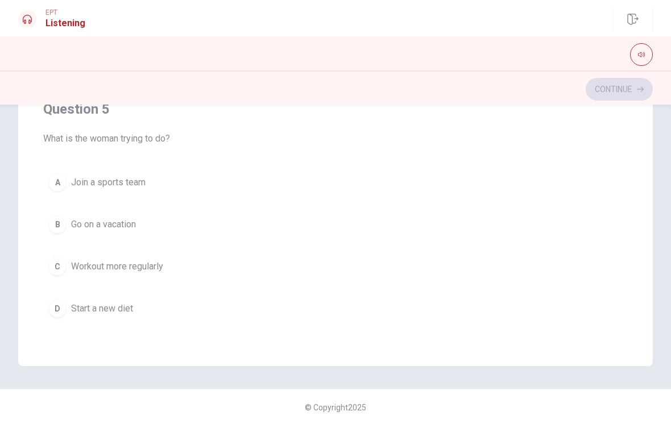
scroll to position [217, 0]
click at [101, 314] on span "Start a new diet" at bounding box center [102, 310] width 62 height 14
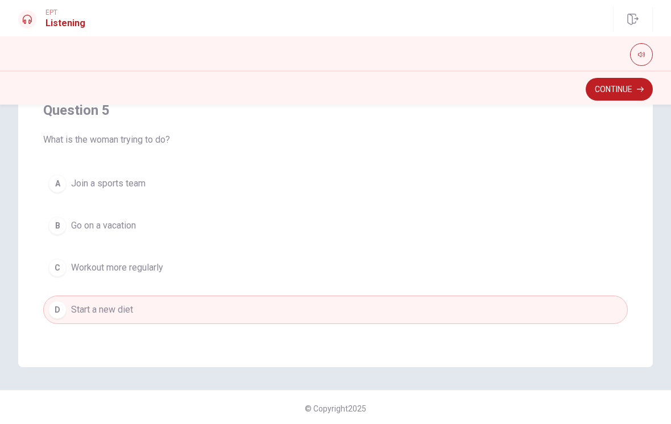
click at [620, 89] on button "Continue" at bounding box center [619, 89] width 67 height 23
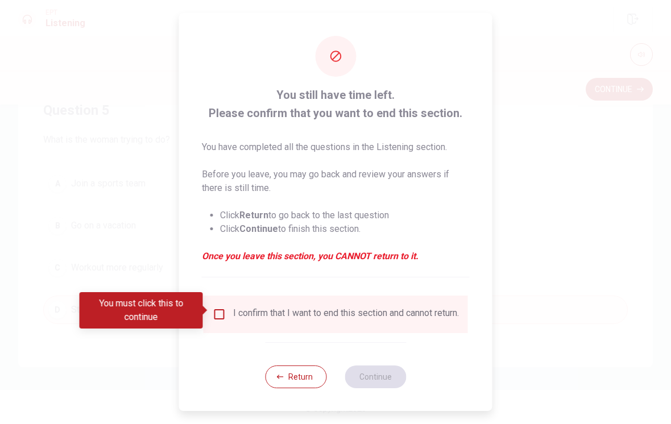
click at [233, 312] on div "I confirm that I want to end this section and cannot return." at bounding box center [346, 315] width 226 height 14
click at [222, 308] on input "You must click this to continue" at bounding box center [220, 315] width 14 height 14
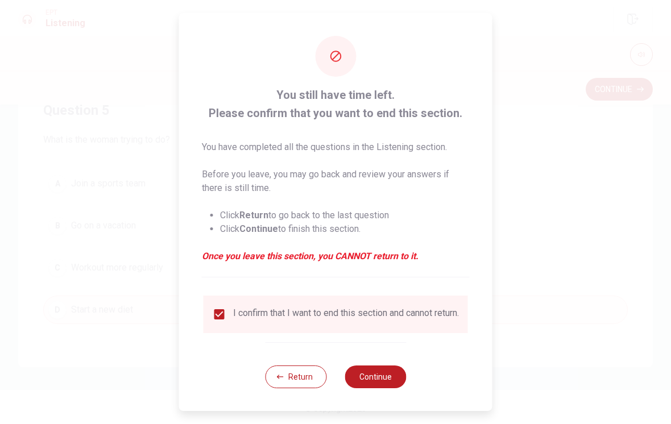
click at [382, 380] on button "Continue" at bounding box center [375, 377] width 61 height 23
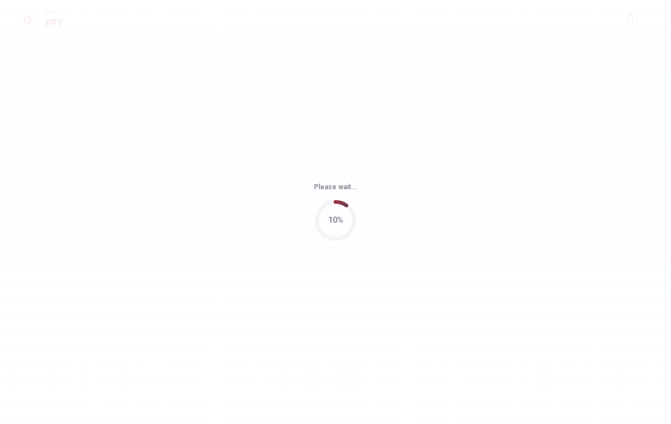
scroll to position [0, 0]
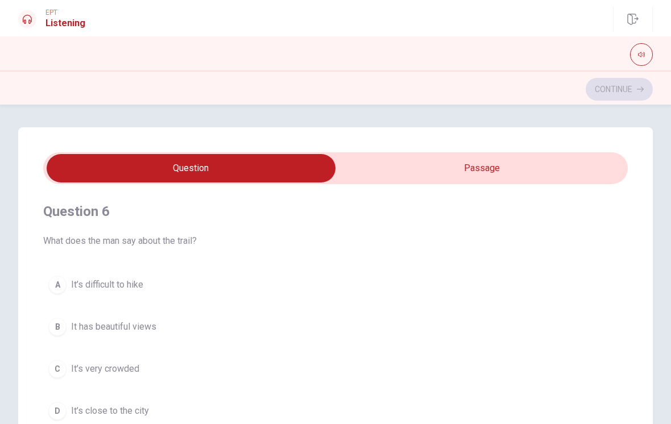
type input "2"
click at [488, 168] on input "checkbox" at bounding box center [191, 168] width 877 height 28
checkbox input "true"
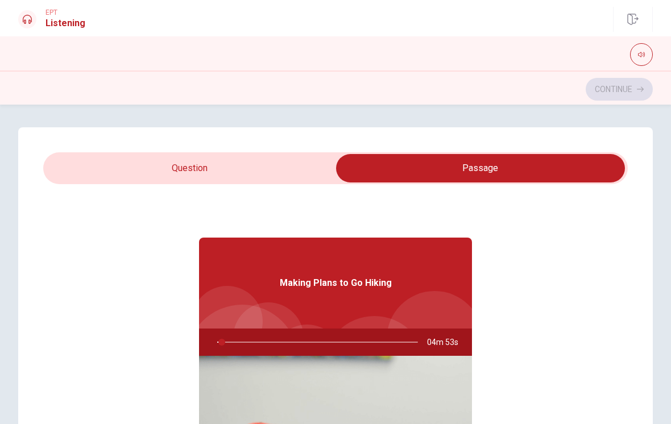
type input "3"
click at [326, 177] on input "checkbox" at bounding box center [480, 168] width 877 height 28
checkbox input "false"
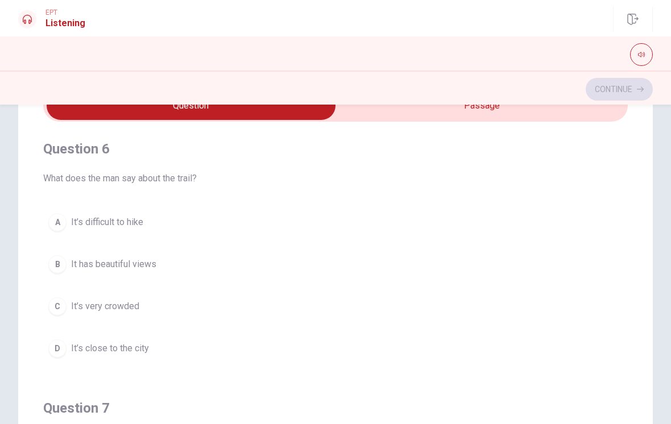
click at [134, 224] on span "It’s difficult to hike" at bounding box center [107, 222] width 72 height 14
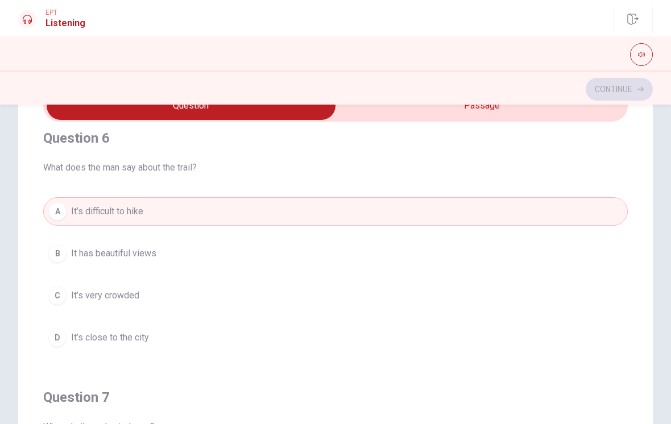
scroll to position [11, 0]
click at [161, 256] on button "B It has beautiful views" at bounding box center [335, 253] width 584 height 28
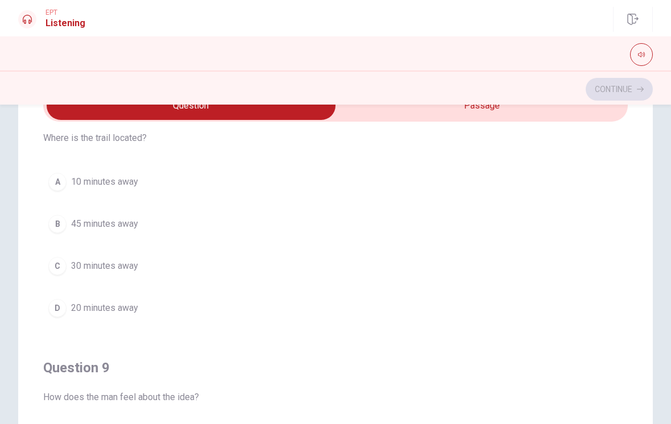
scroll to position [559, 0]
click at [127, 271] on span "30 minutes away" at bounding box center [104, 266] width 67 height 14
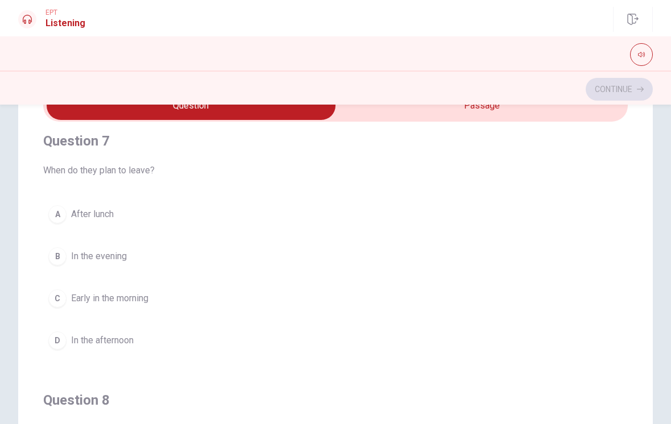
scroll to position [268, 0]
click at [146, 303] on span "Early in the morning" at bounding box center [109, 298] width 77 height 14
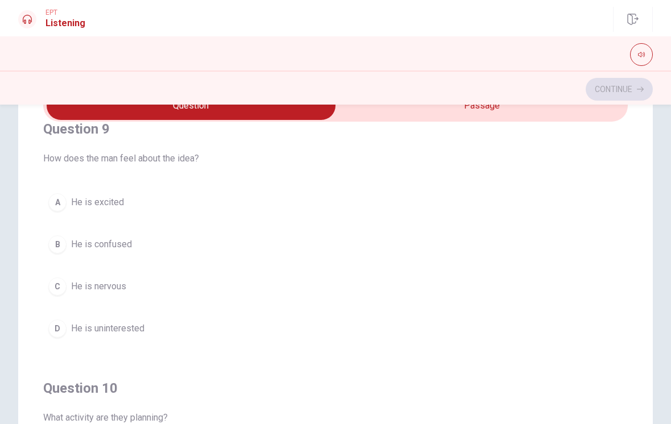
scroll to position [802, 0]
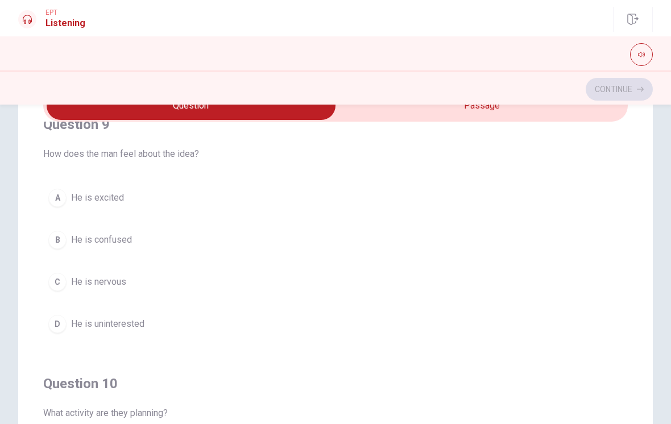
click at [112, 202] on span "He is excited" at bounding box center [97, 198] width 53 height 14
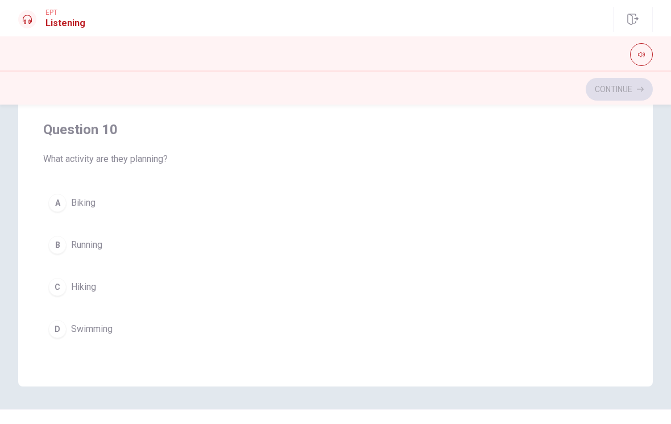
scroll to position [205, 0]
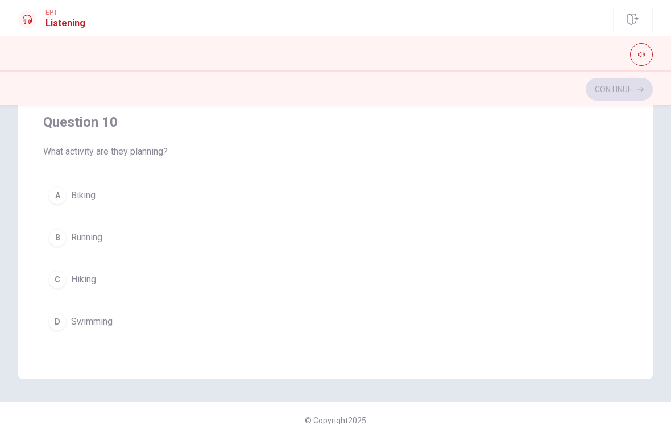
click at [89, 288] on button "C Hiking" at bounding box center [335, 280] width 584 height 28
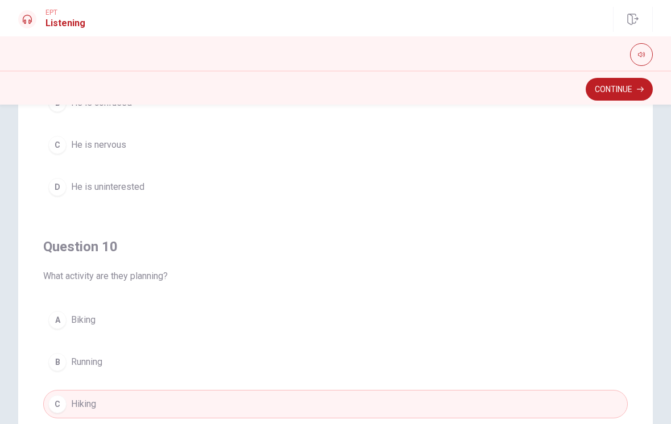
scroll to position [921, 0]
click at [615, 91] on button "Continue" at bounding box center [619, 89] width 67 height 23
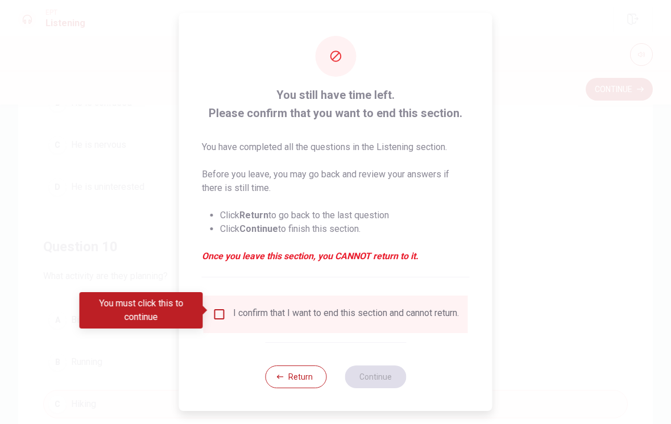
click at [242, 308] on div "I confirm that I want to end this section and cannot return." at bounding box center [346, 315] width 226 height 14
click at [213, 312] on input "You must click this to continue" at bounding box center [220, 315] width 14 height 14
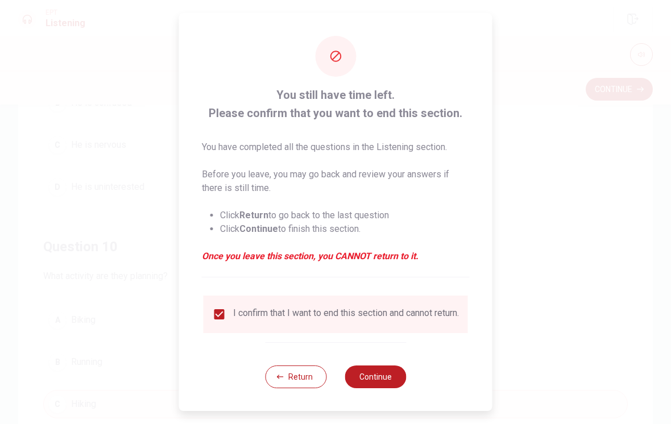
click at [380, 384] on button "Continue" at bounding box center [375, 377] width 61 height 23
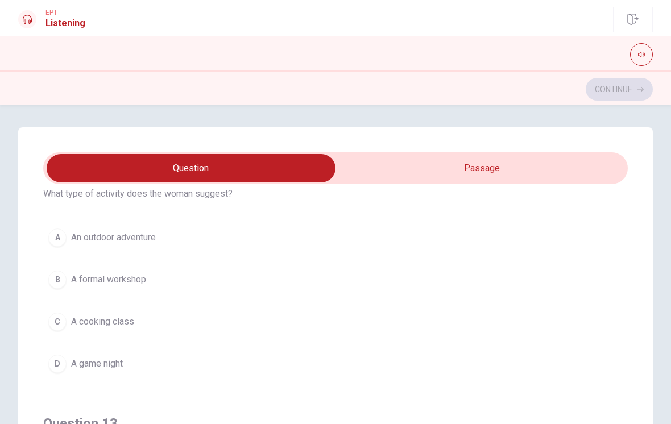
scroll to position [314, 0]
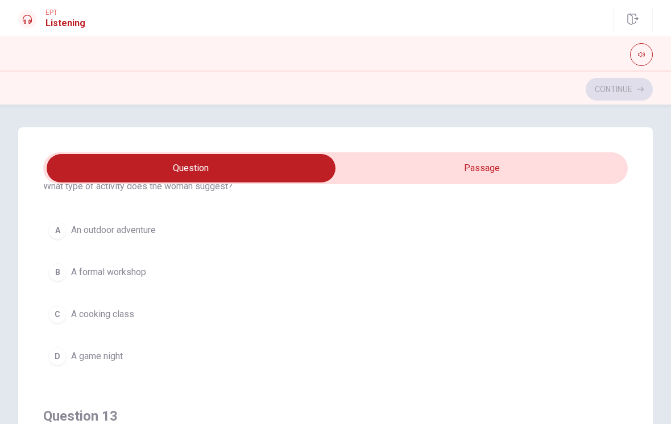
click at [131, 226] on span "An outdoor adventure" at bounding box center [113, 230] width 85 height 14
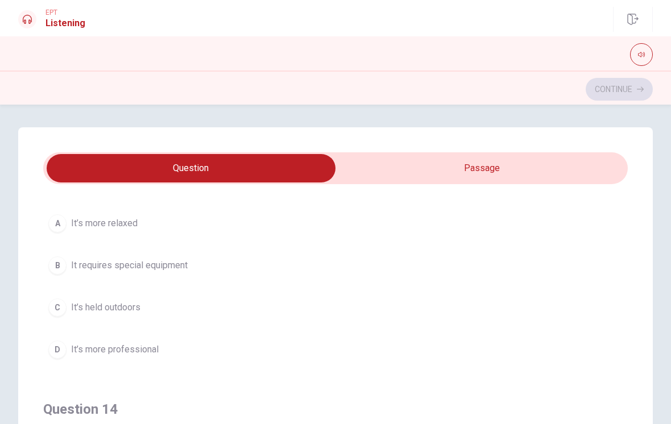
scroll to position [579, 0]
click at [125, 310] on span "It’s held outdoors" at bounding box center [105, 308] width 69 height 14
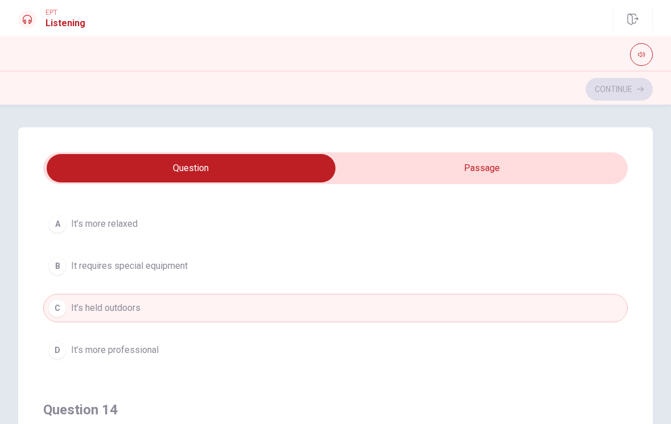
click at [156, 260] on span "It requires special equipment" at bounding box center [129, 266] width 117 height 14
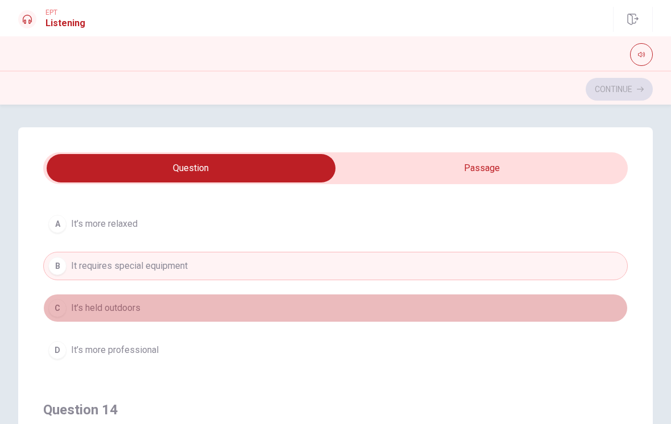
click at [103, 308] on span "It’s held outdoors" at bounding box center [105, 308] width 69 height 14
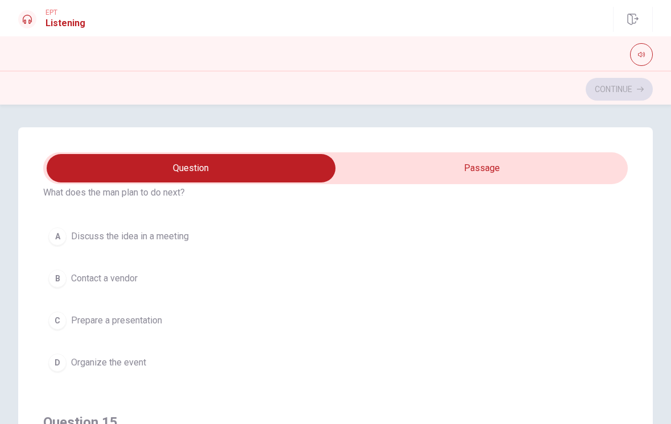
scroll to position [828, 0]
click at [127, 368] on button "D Organize the event" at bounding box center [335, 361] width 584 height 28
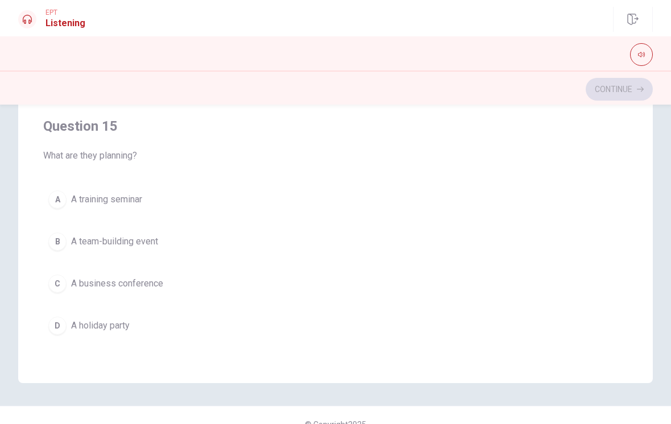
scroll to position [206, 0]
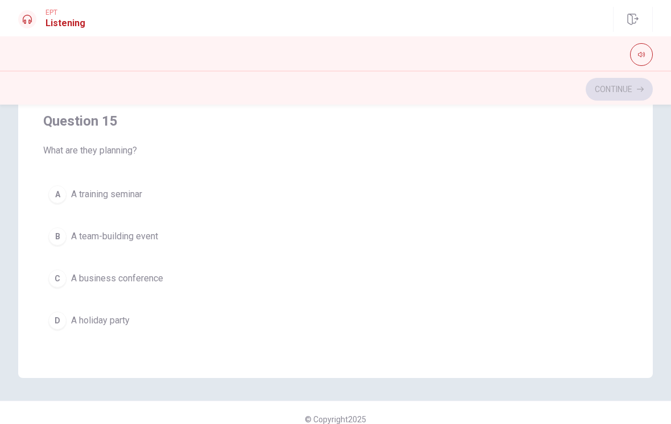
click at [135, 233] on span "A team-building event" at bounding box center [114, 237] width 87 height 14
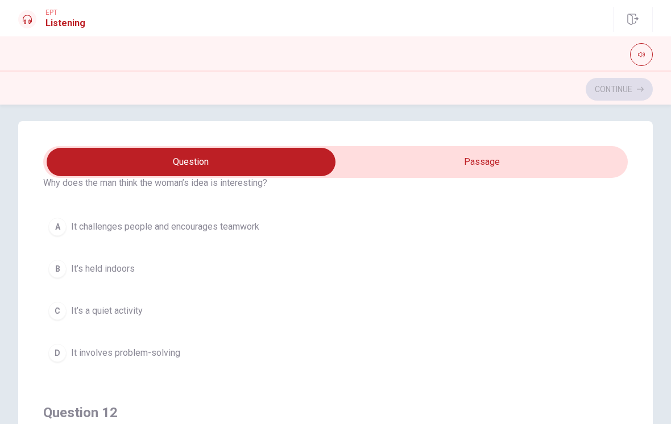
scroll to position [52, 0]
click at [128, 311] on span "It’s a quiet activity" at bounding box center [107, 311] width 72 height 14
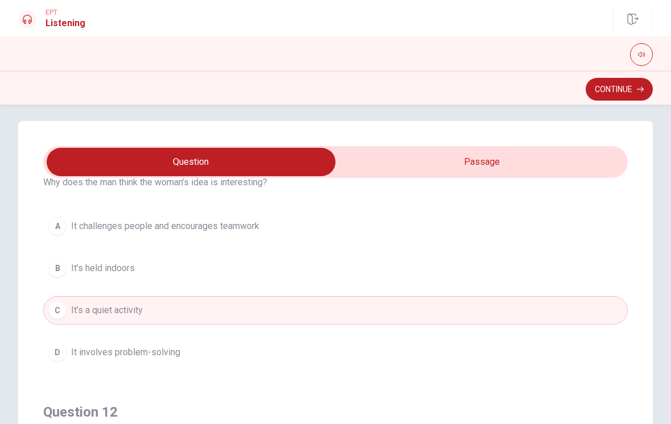
click at [242, 223] on span "It challenges people and encourages teamwork" at bounding box center [165, 226] width 188 height 14
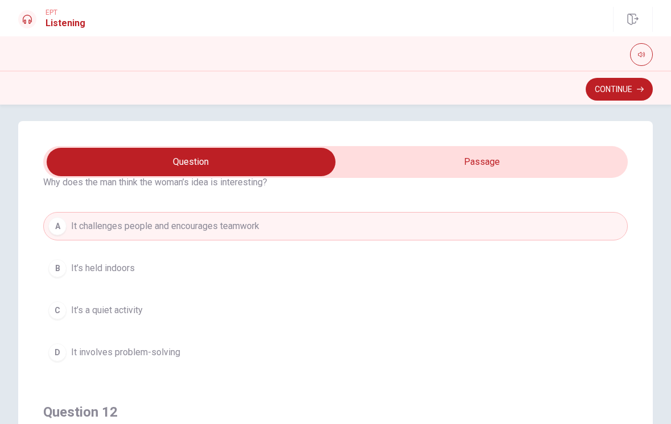
click at [626, 96] on button "Continue" at bounding box center [619, 89] width 67 height 23
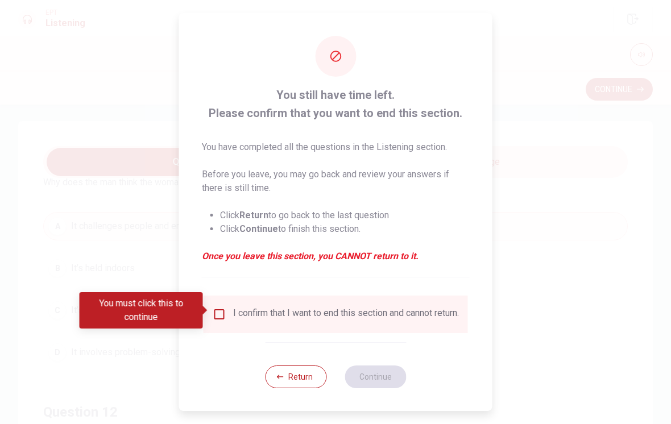
click at [222, 309] on input "You must click this to continue" at bounding box center [220, 315] width 14 height 14
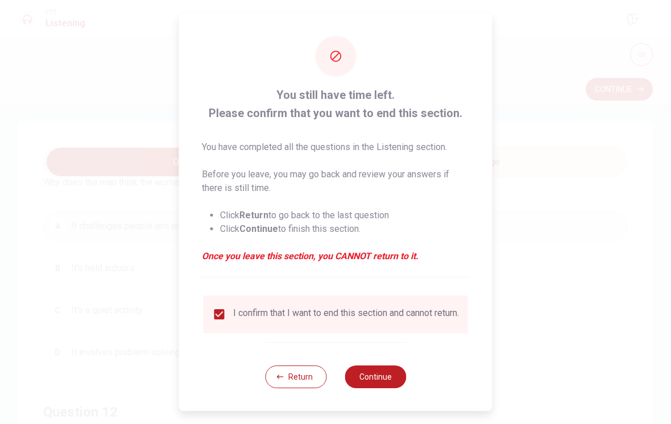
click at [304, 376] on button "Return" at bounding box center [295, 377] width 61 height 23
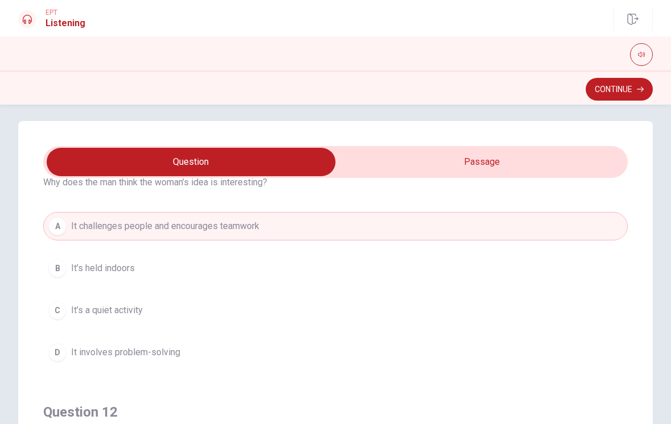
click at [616, 94] on button "Continue" at bounding box center [619, 89] width 67 height 23
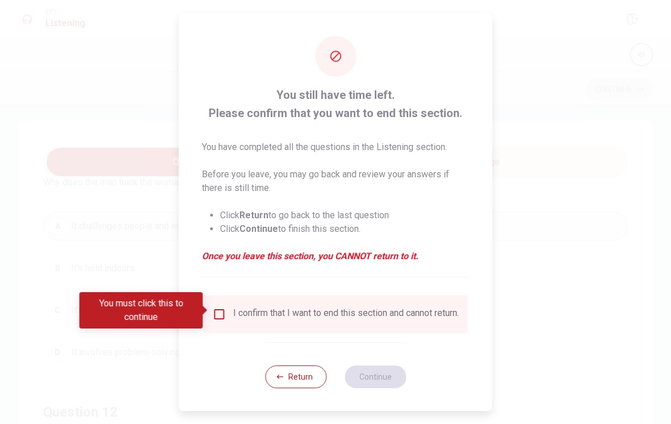
click at [223, 308] on input "You must click this to continue" at bounding box center [220, 315] width 14 height 14
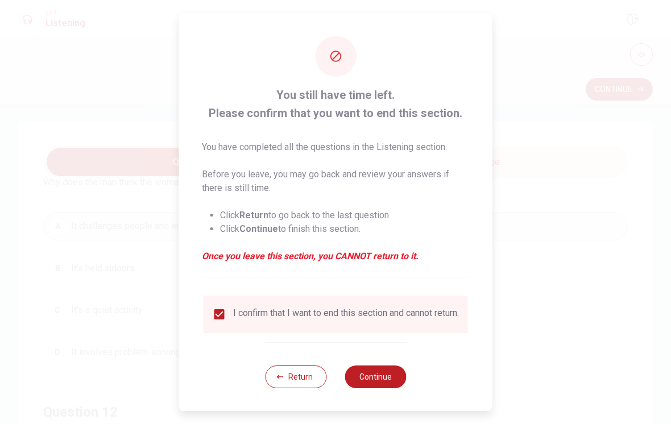
click at [391, 385] on button "Continue" at bounding box center [375, 377] width 61 height 23
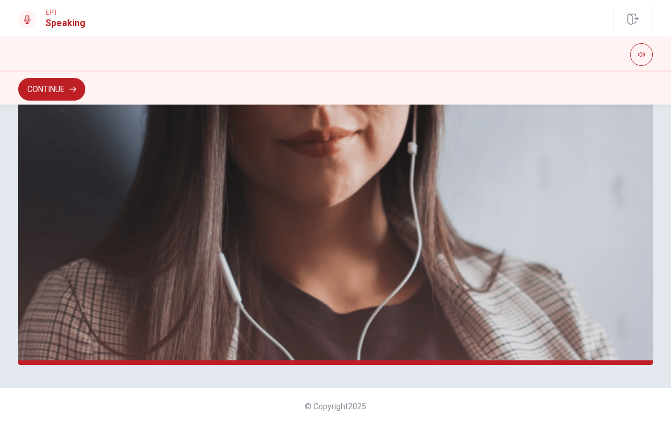
scroll to position [258, 0]
click at [60, 88] on button "Continue" at bounding box center [51, 89] width 67 height 23
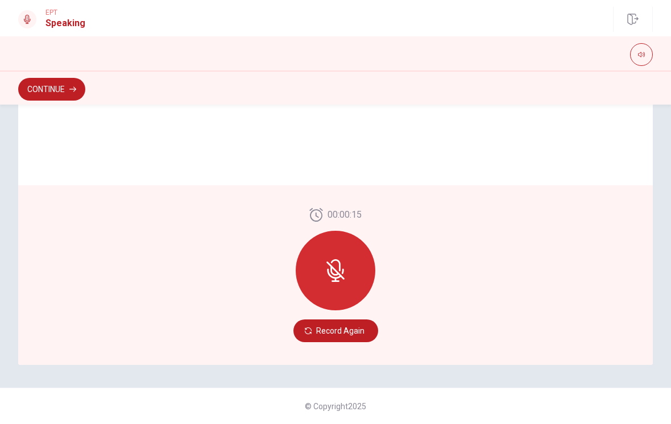
click at [341, 271] on icon at bounding box center [335, 270] width 23 height 23
click at [342, 335] on button "Record Again" at bounding box center [335, 331] width 85 height 23
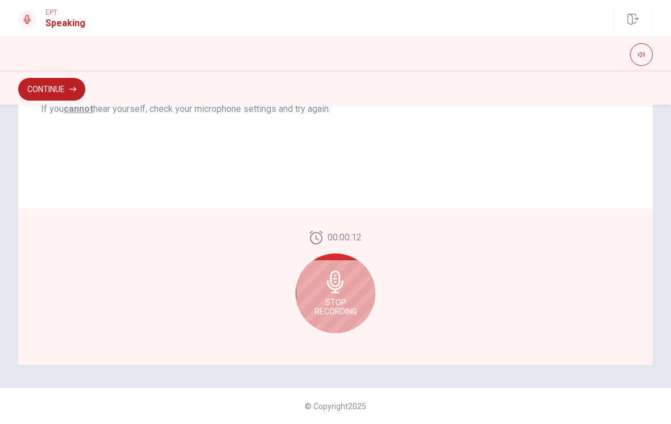
click at [350, 285] on div "Stop Recording" at bounding box center [336, 294] width 80 height 80
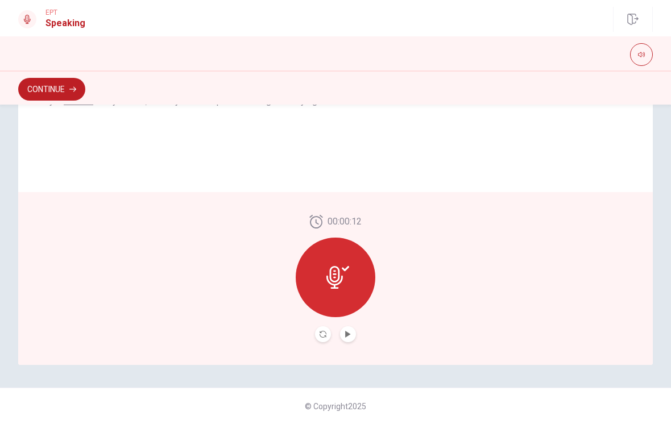
click at [345, 335] on icon "Play Audio" at bounding box center [348, 334] width 7 height 7
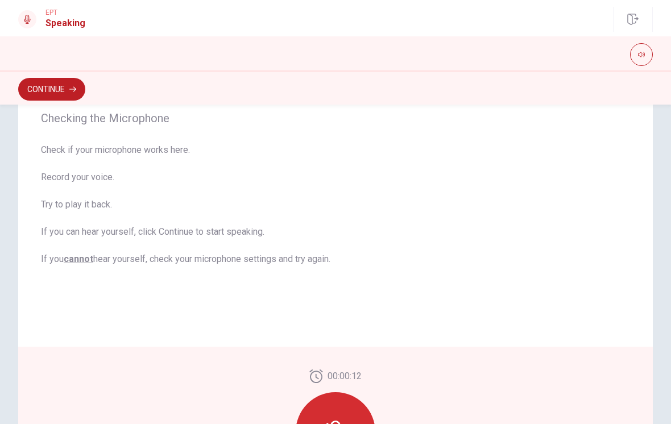
scroll to position [97, 0]
click at [642, 60] on button "button" at bounding box center [641, 54] width 23 height 23
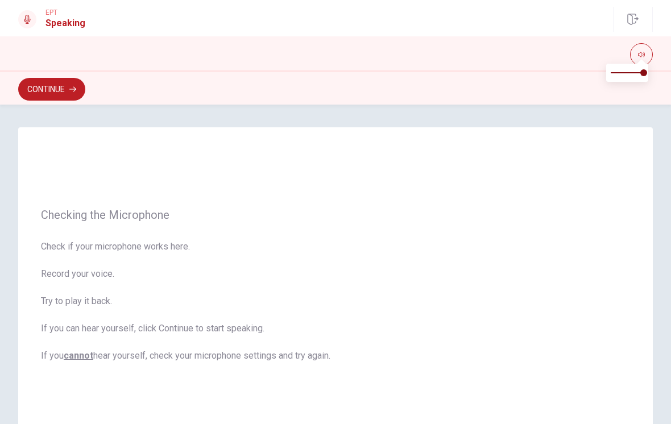
scroll to position [-1, 0]
click at [53, 88] on button "Continue" at bounding box center [51, 89] width 67 height 23
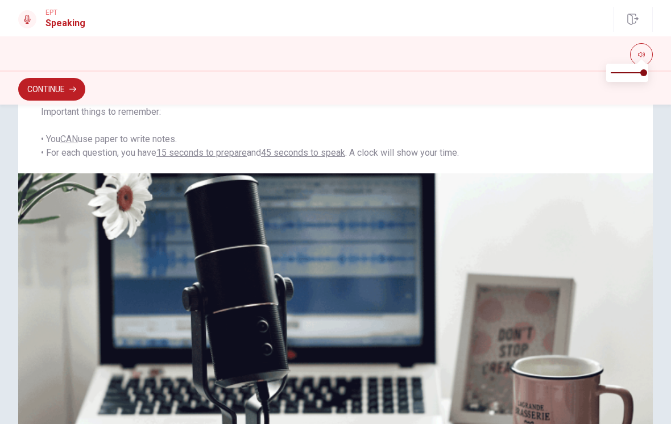
scroll to position [167, 0]
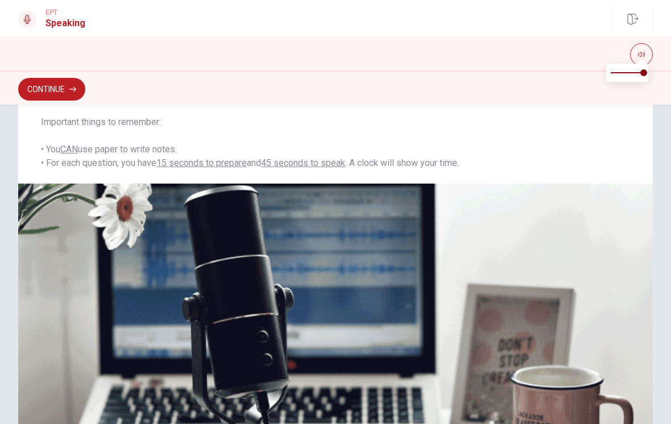
click at [524, 169] on span "The Speaking Test will start now. There are 3 questions in this section. • 1 qu…" at bounding box center [335, 88] width 589 height 164
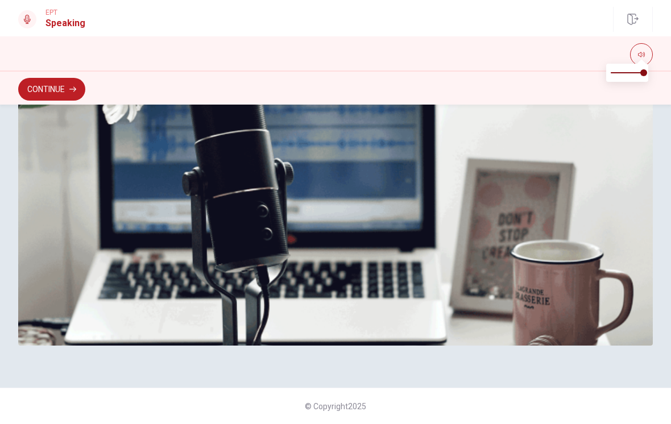
scroll to position [292, 0]
click at [59, 95] on button "Continue" at bounding box center [51, 89] width 67 height 23
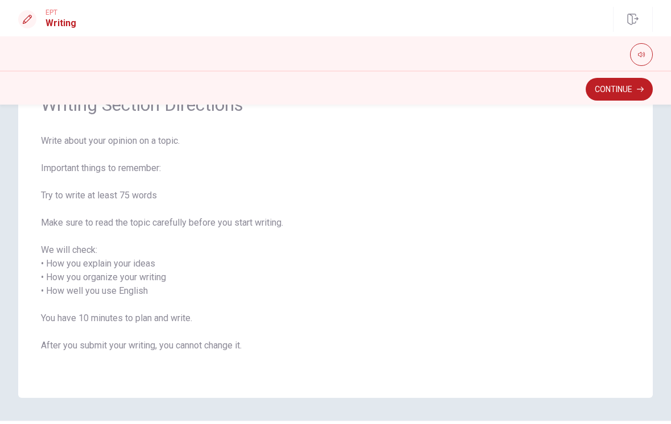
scroll to position [67, 0]
click at [607, 91] on button "Continue" at bounding box center [619, 89] width 67 height 23
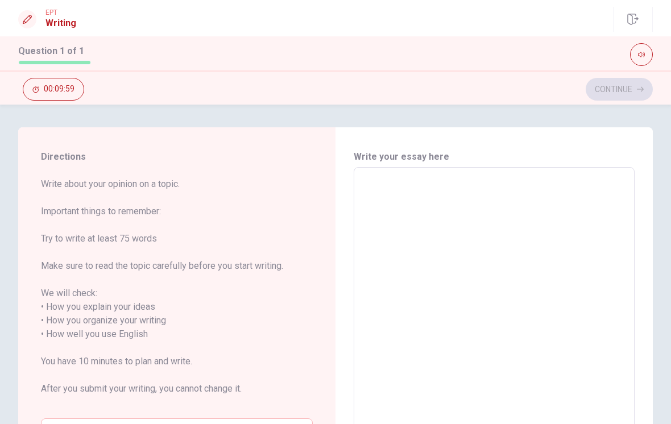
scroll to position [0, 0]
click at [420, 206] on textarea at bounding box center [494, 335] width 265 height 316
type textarea "i"
type textarea "x"
type textarea "I"
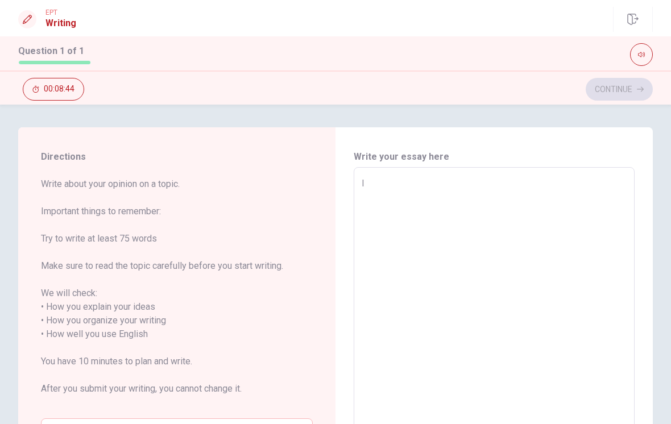
type textarea "x"
type textarea "In"
type textarea "x"
type textarea "In"
type textarea "x"
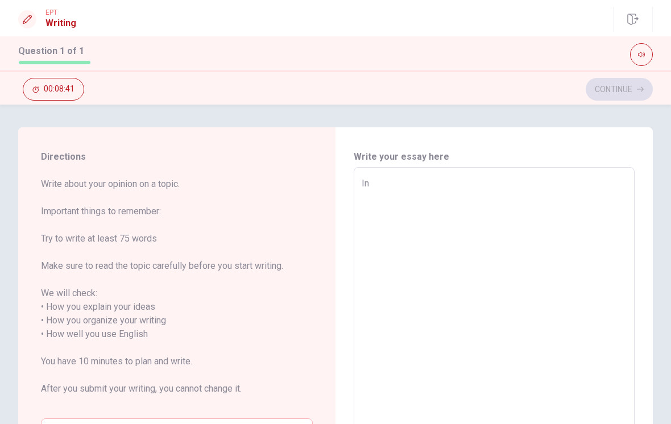
type textarea "In j"
type textarea "x"
type textarea "In ja"
type textarea "x"
type textarea "In [GEOGRAPHIC_DATA]"
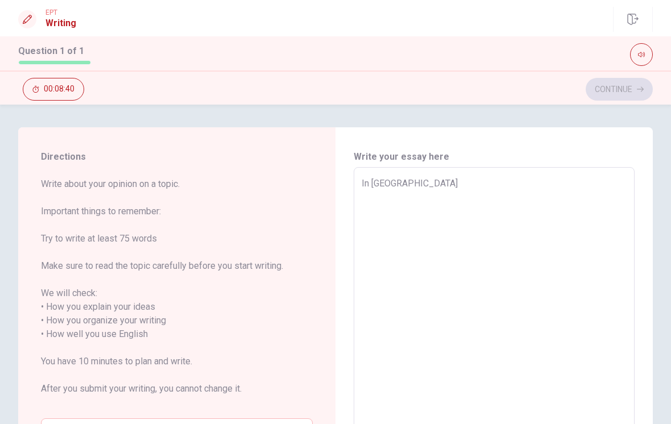
type textarea "x"
type textarea "In [GEOGRAPHIC_DATA]"
type textarea "x"
type textarea "In [GEOGRAPHIC_DATA]"
type textarea "x"
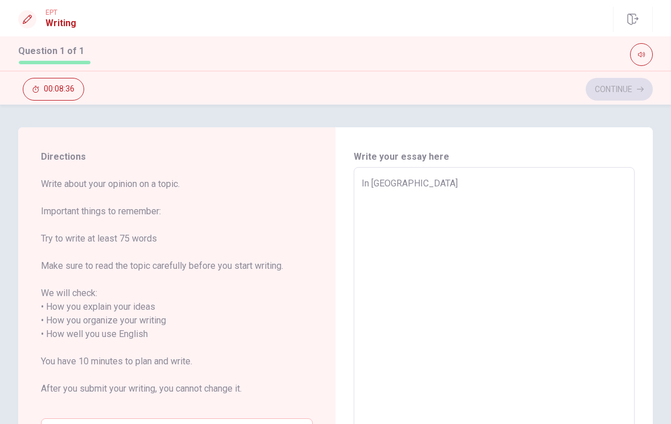
type textarea "In [GEOGRAPHIC_DATA],"
type textarea "x"
type textarea "In [GEOGRAPHIC_DATA],"
type textarea "x"
type textarea "In [GEOGRAPHIC_DATA], w"
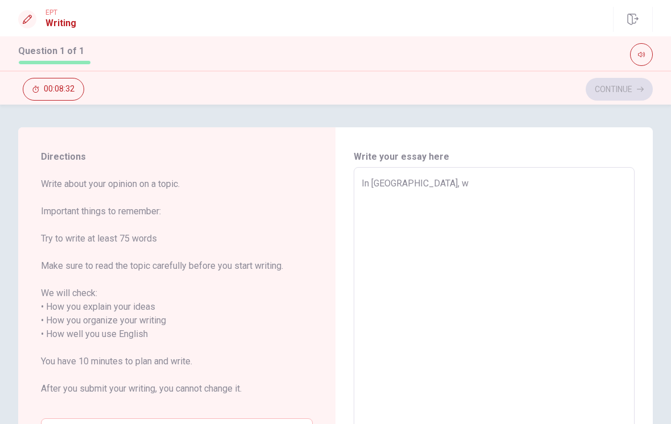
type textarea "x"
type textarea "In [GEOGRAPHIC_DATA], we"
type textarea "x"
type textarea "In [GEOGRAPHIC_DATA], we"
type textarea "x"
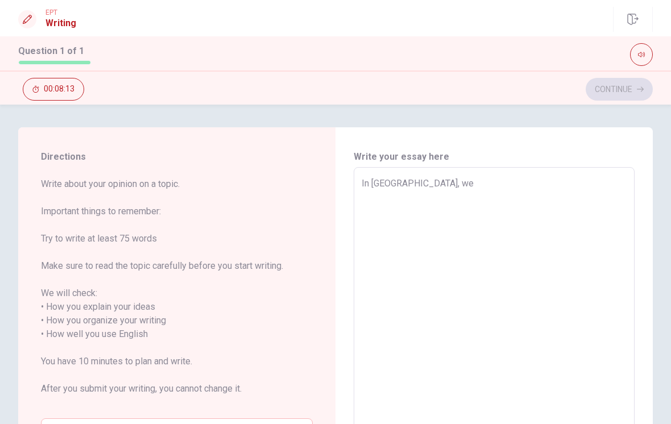
type textarea "In [GEOGRAPHIC_DATA], we c"
type textarea "x"
type textarea "In [GEOGRAPHIC_DATA], we ch"
type textarea "x"
type textarea "In [GEOGRAPHIC_DATA], we che"
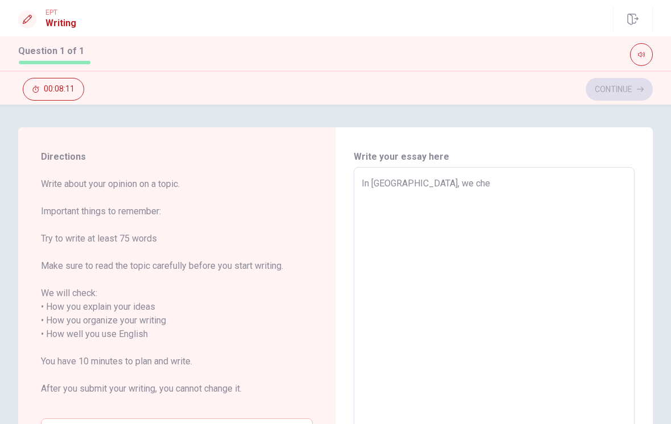
type textarea "x"
type textarea "In [GEOGRAPHIC_DATA], we [PERSON_NAME]"
type textarea "x"
type textarea "In [GEOGRAPHIC_DATA], we [PERSON_NAME]"
type textarea "x"
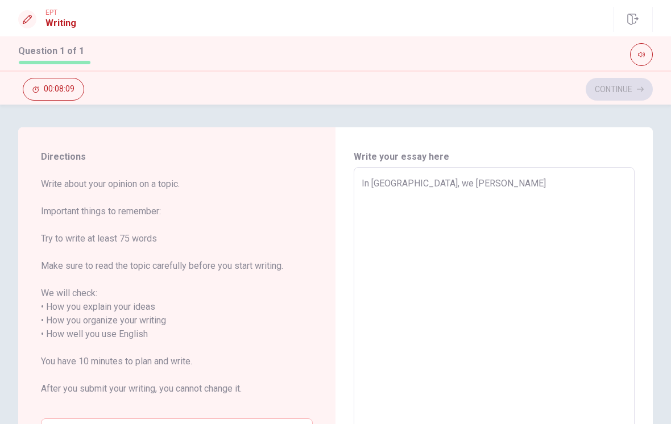
type textarea "In [GEOGRAPHIC_DATA], we cheris"
type textarea "x"
type textarea "In [GEOGRAPHIC_DATA], we cherish"
type textarea "x"
type textarea "In [GEOGRAPHIC_DATA], we cherish"
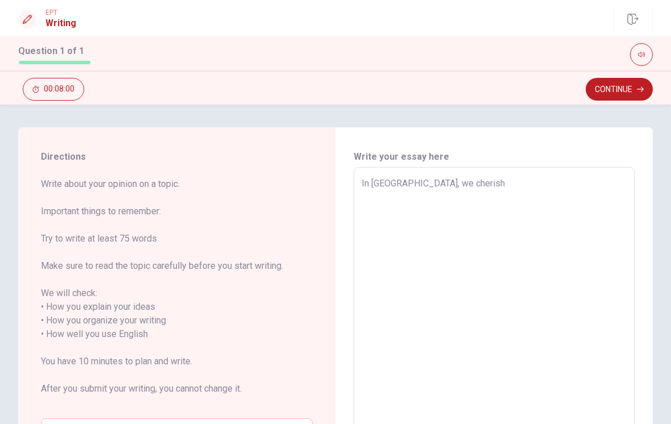
type textarea "x"
type textarea "In [GEOGRAPHIC_DATA], we cherish t"
type textarea "x"
type textarea "In [GEOGRAPHIC_DATA], we cherish to"
type textarea "x"
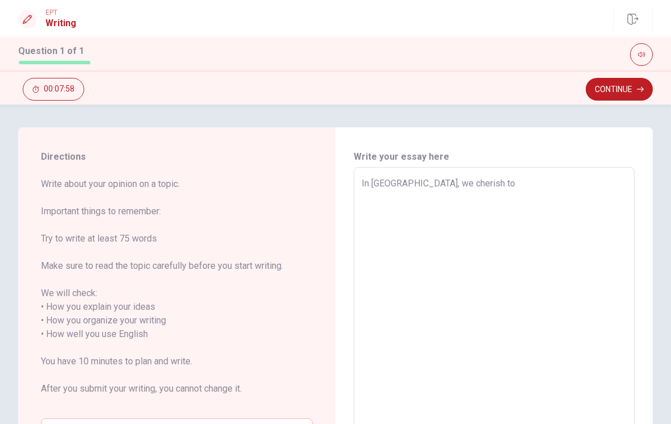
type textarea "In [GEOGRAPHIC_DATA], we cherish to"
type textarea "x"
type textarea "In [GEOGRAPHIC_DATA], we cherish to"
type textarea "x"
type textarea "In [GEOGRAPHIC_DATA], we cherish t"
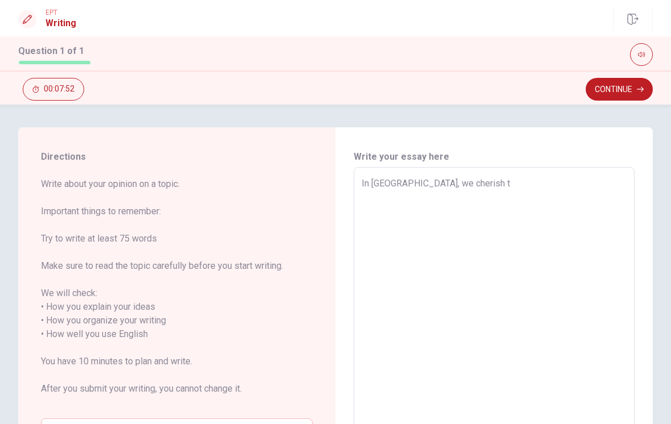
type textarea "x"
type textarea "In [GEOGRAPHIC_DATA], we cherish"
type textarea "x"
type textarea "In [GEOGRAPHIC_DATA], we cherish f"
type textarea "x"
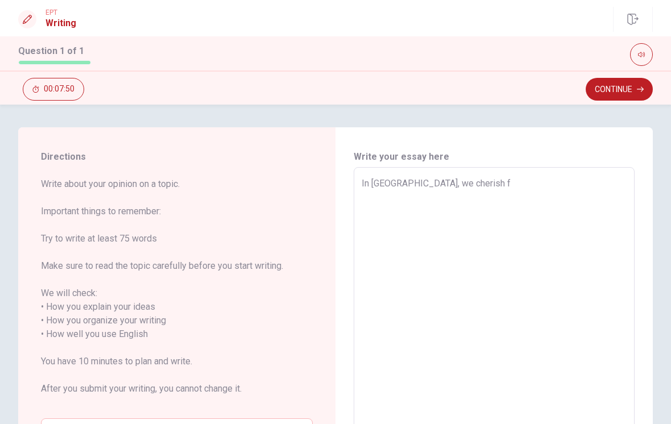
type textarea "In [GEOGRAPHIC_DATA], we cherish fo"
type textarea "x"
type textarea "In [GEOGRAPHIC_DATA], we cherish fot"
type textarea "x"
type textarea "In [GEOGRAPHIC_DATA], we cherish fo"
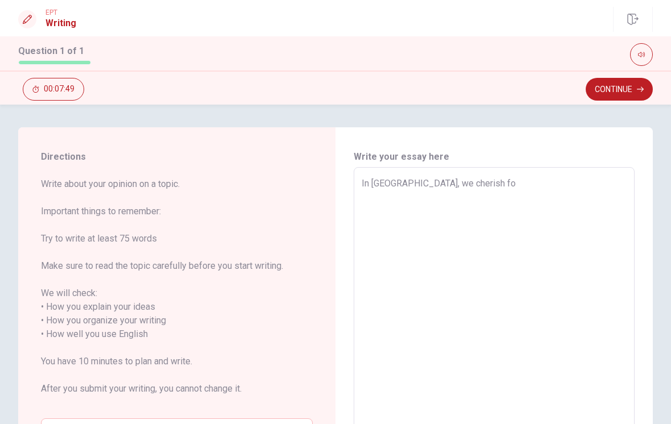
type textarea "x"
type textarea "In [GEOGRAPHIC_DATA], we cherish for"
type textarea "x"
type textarea "In [GEOGRAPHIC_DATA], we cherish for"
type textarea "x"
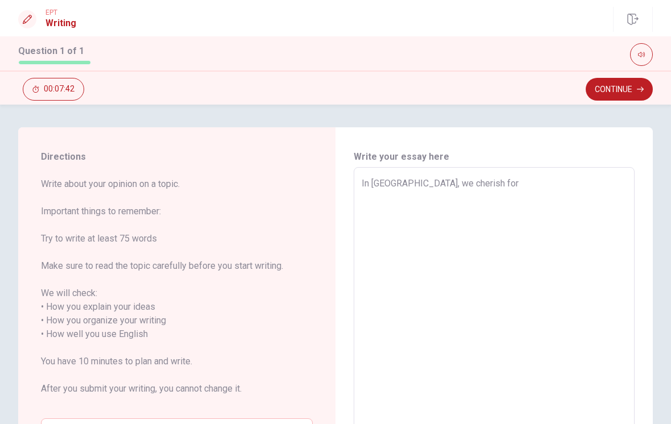
type textarea "In [GEOGRAPHIC_DATA], we cherish for O"
type textarea "x"
type textarea "In [GEOGRAPHIC_DATA], we cherish for Os"
type textarea "x"
type textarea "In [GEOGRAPHIC_DATA], we cherish for Osh"
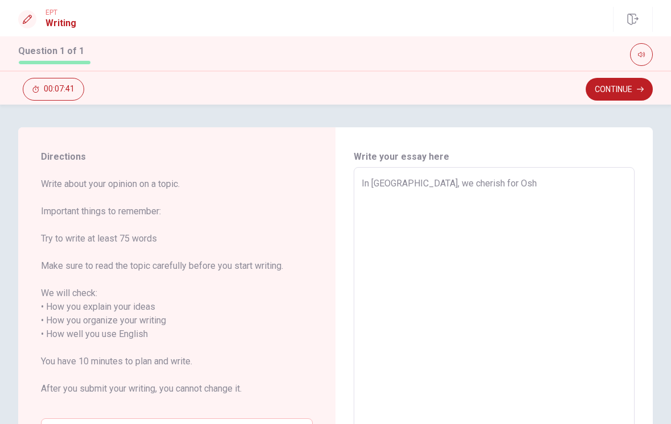
type textarea "x"
type textarea "In [GEOGRAPHIC_DATA], we cherish for [PERSON_NAME]"
type textarea "x"
type textarea "In [GEOGRAPHIC_DATA], we cherish for [PERSON_NAME]-"
type textarea "x"
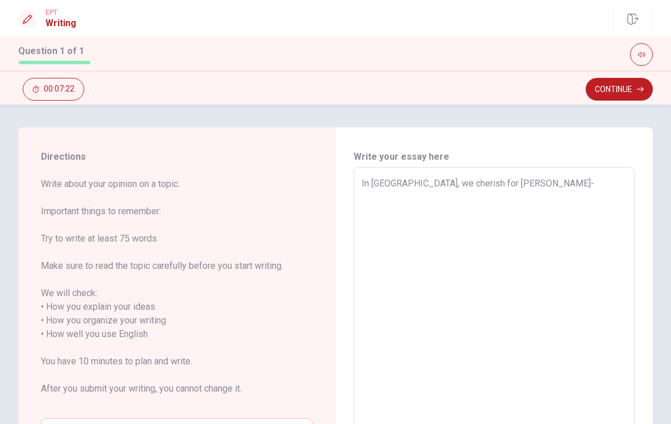
type textarea "In [GEOGRAPHIC_DATA], we cherish for [PERSON_NAME]-g"
type textarea "x"
type textarea "In [GEOGRAPHIC_DATA], we cherish for [PERSON_NAME]-ga"
type textarea "x"
type textarea "In [GEOGRAPHIC_DATA], we cherish for [PERSON_NAME]-gat"
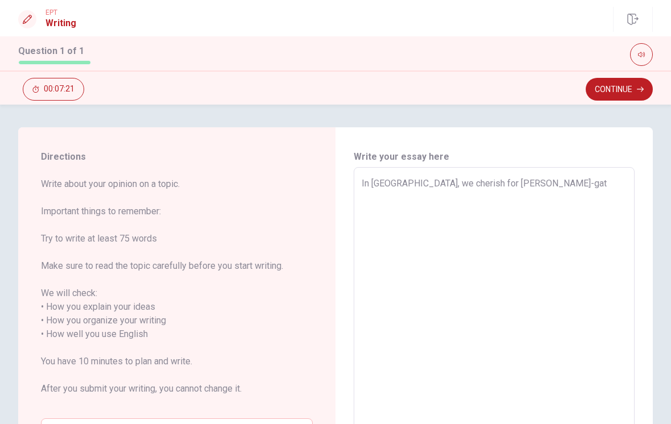
type textarea "x"
type textarea "In [GEOGRAPHIC_DATA], we cherish for [PERSON_NAME]-gats"
type textarea "x"
type textarea "In [GEOGRAPHIC_DATA], we cherish for [PERSON_NAME]-gatsu"
type textarea "x"
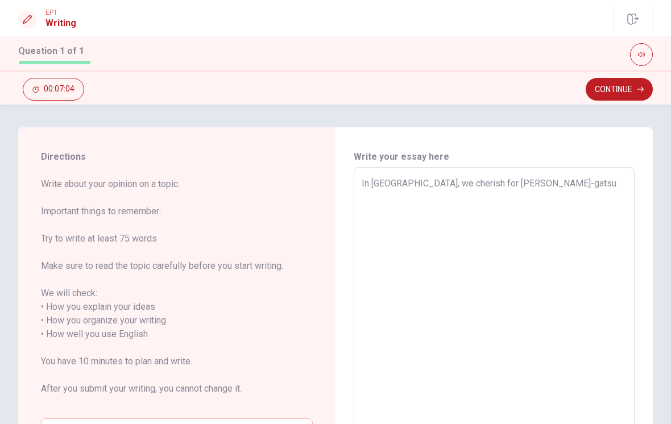
type textarea "In [GEOGRAPHIC_DATA], we cherish for [PERSON_NAME]-gatsu."
type textarea "x"
type textarea "In [GEOGRAPHIC_DATA], we cherish for [PERSON_NAME]-gatsu."
type textarea "x"
type textarea "In [GEOGRAPHIC_DATA], we cherish for [PERSON_NAME]-gatsu. I"
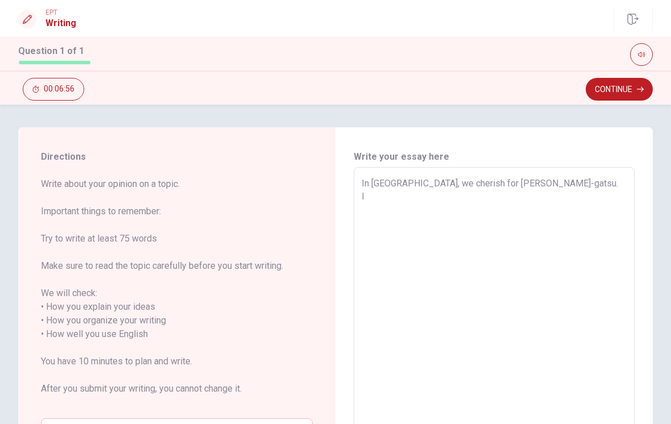
type textarea "x"
type textarea "In [GEOGRAPHIC_DATA], we cherish for [PERSON_NAME]-gatsu. It"
type textarea "x"
type textarea "In [GEOGRAPHIC_DATA], we cherish for [PERSON_NAME]-gatsu. It,"
type textarea "x"
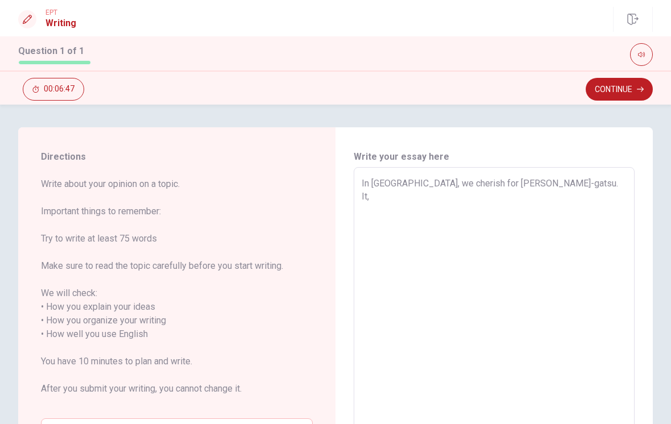
type textarea "In [GEOGRAPHIC_DATA], we cherish for [PERSON_NAME]-gatsu. It"
type textarea "x"
type textarea "In [GEOGRAPHIC_DATA], we cherish for [PERSON_NAME]-gatsu. It'"
type textarea "x"
type textarea "In [GEOGRAPHIC_DATA], we cherish for [PERSON_NAME]-gatsu. It's"
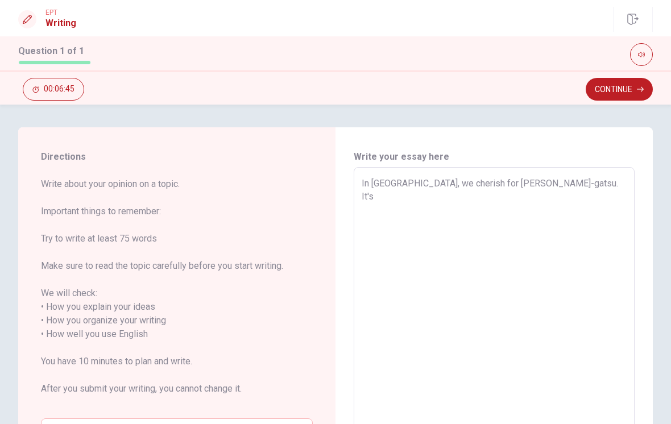
type textarea "x"
type textarea "In [GEOGRAPHIC_DATA], we cherish for [PERSON_NAME]-gatsu. It's"
type textarea "x"
type textarea "In [GEOGRAPHIC_DATA], we cherish for [PERSON_NAME]-gatsu. It's n"
type textarea "x"
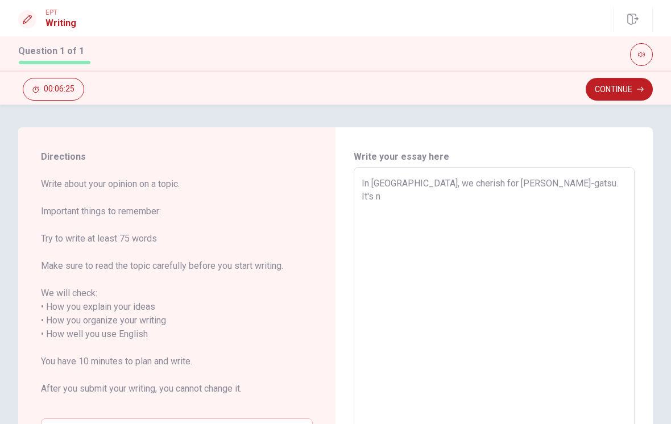
type textarea "In [GEOGRAPHIC_DATA], we cherish for [PERSON_NAME]-gatsu. It's ne"
type textarea "x"
type textarea "In [GEOGRAPHIC_DATA], we cherish for [PERSON_NAME]-gatsu. It's new"
type textarea "x"
type textarea "In [GEOGRAPHIC_DATA], we cherish for [PERSON_NAME]-gatsu. It's new"
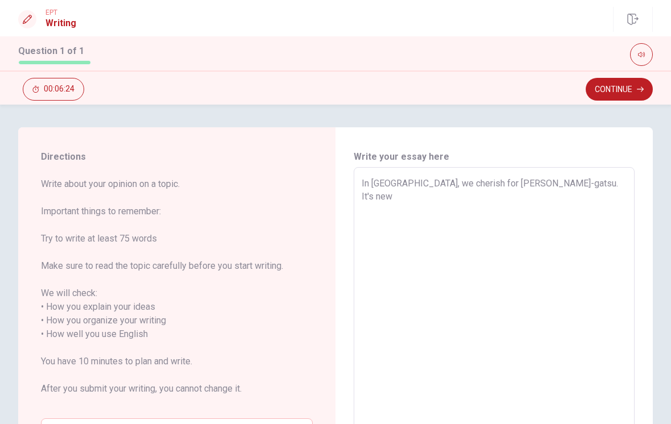
type textarea "x"
type textarea "In [GEOGRAPHIC_DATA], we cherish for [PERSON_NAME]-gatsu. It's new y"
type textarea "x"
type textarea "In [GEOGRAPHIC_DATA], we cherish for [PERSON_NAME]-gatsu. It's new ye"
type textarea "x"
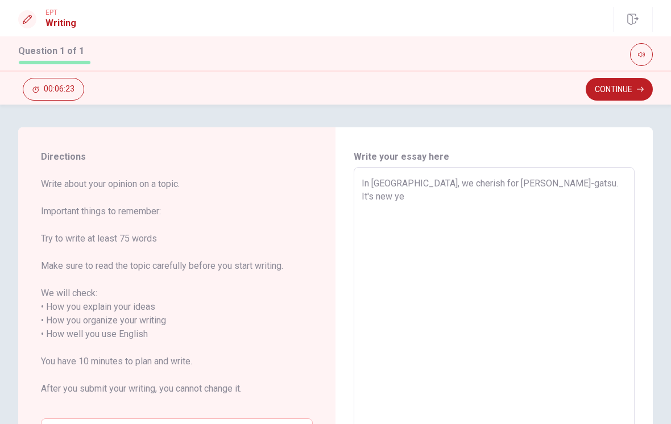
type textarea "In [GEOGRAPHIC_DATA], we cherish for [PERSON_NAME]-gatsu. It's new yea"
type textarea "x"
type textarea "In [GEOGRAPHIC_DATA], we cherish for [PERSON_NAME]-gatsu. It's new year"
type textarea "x"
type textarea "In [GEOGRAPHIC_DATA], we cherish for [PERSON_NAME]-gatsu. It's new year"
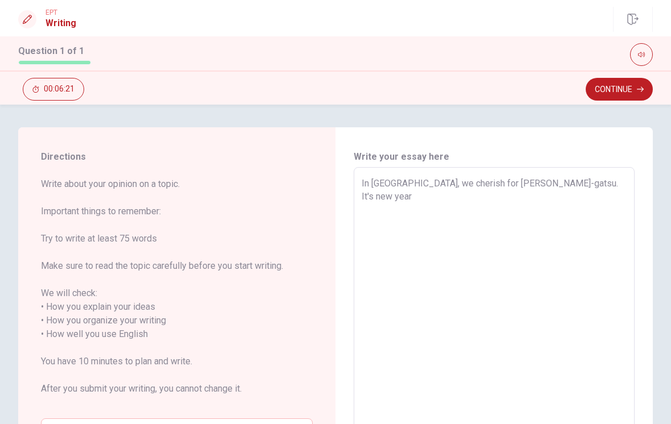
type textarea "x"
type textarea "In [GEOGRAPHIC_DATA], we cherish for [PERSON_NAME]-gatsu. It's new year a"
type textarea "x"
type textarea "In [GEOGRAPHIC_DATA], we cherish for [PERSON_NAME]-gatsu. It's new year an"
type textarea "x"
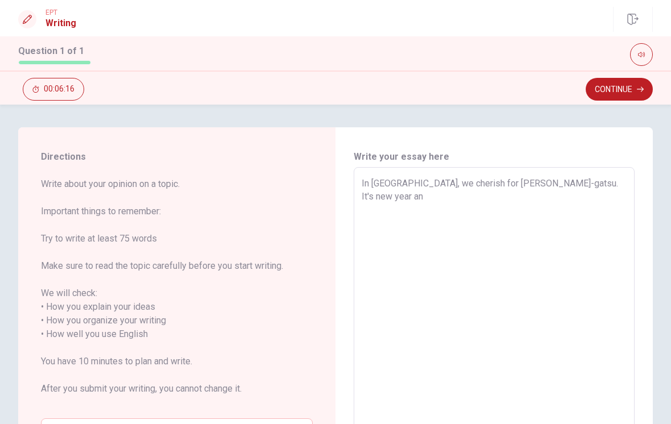
type textarea "In [GEOGRAPHIC_DATA], we cherish for [PERSON_NAME]-gatsu. It's new year and"
type textarea "x"
type textarea "In [GEOGRAPHIC_DATA], we cherish for [PERSON_NAME]-gatsu. It's new year and"
type textarea "x"
type textarea "In [GEOGRAPHIC_DATA], we cherish for [PERSON_NAME]-gatsu. It's new year and h"
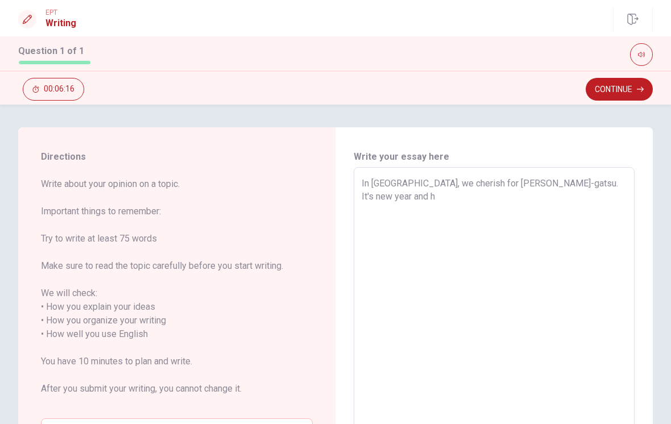
type textarea "x"
type textarea "In [GEOGRAPHIC_DATA], we cherish for [PERSON_NAME]-gatsu. It's new year and ho"
type textarea "x"
type textarea "In [GEOGRAPHIC_DATA], we cherish for [PERSON_NAME]-gatsu. It's new year and hol"
type textarea "x"
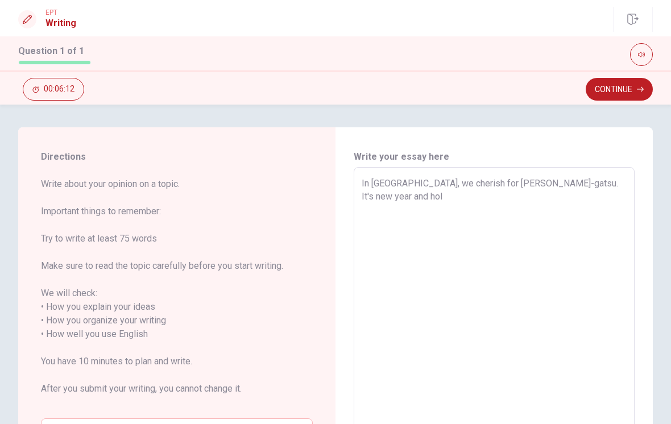
type textarea "In [GEOGRAPHIC_DATA], we cherish for [PERSON_NAME]-gatsu. It's new year and [DA…"
type textarea "x"
type textarea "In [GEOGRAPHIC_DATA], we cherish for [PERSON_NAME]-gatsu. It's new year and hol…"
type textarea "x"
type textarea "In [GEOGRAPHIC_DATA], we cherish for [PERSON_NAME]-gatsu. It's new year and hol…"
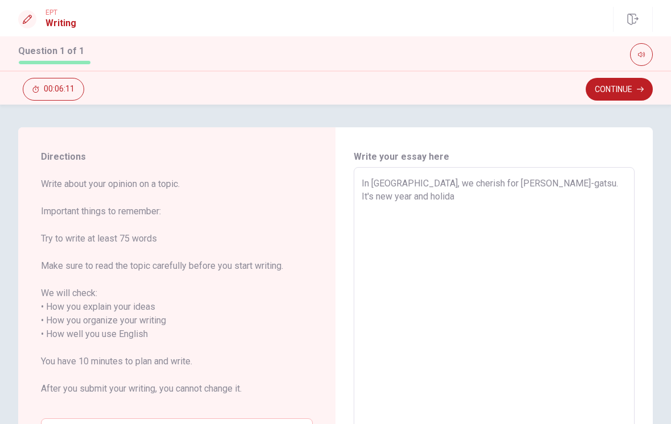
type textarea "x"
type textarea "In [GEOGRAPHIC_DATA], we cherish for [PERSON_NAME]-gatsu. It's new year and hol…"
type textarea "x"
type textarea "In [GEOGRAPHIC_DATA], we cherish for [PERSON_NAME]-gatsu. It's new year and hol…"
type textarea "x"
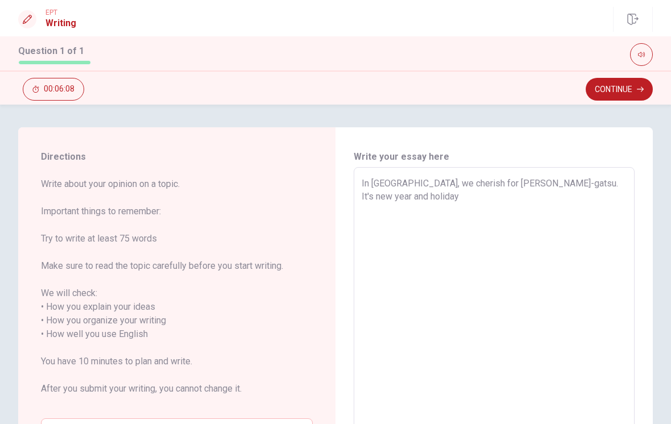
type textarea "In [GEOGRAPHIC_DATA], we cherish for [PERSON_NAME]-gatsu. It's new year and hol…"
type textarea "x"
type textarea "In [GEOGRAPHIC_DATA], we cherish for [PERSON_NAME]-gatsu. It's new year and hol…"
type textarea "x"
type textarea "In [GEOGRAPHIC_DATA], we cherish for [PERSON_NAME]-gatsu. It's new year and hol…"
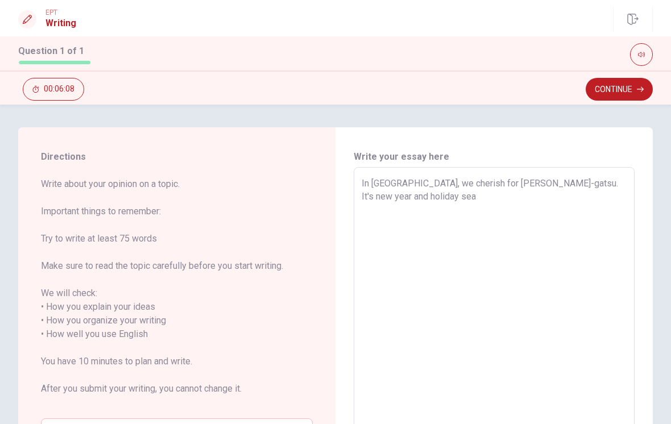
type textarea "x"
type textarea "In [GEOGRAPHIC_DATA], we cherish for [PERSON_NAME]-gatsu. It's new year and hol…"
type textarea "x"
type textarea "In [GEOGRAPHIC_DATA], we cherish for [PERSON_NAME]-gatsu. It's new year and hol…"
type textarea "x"
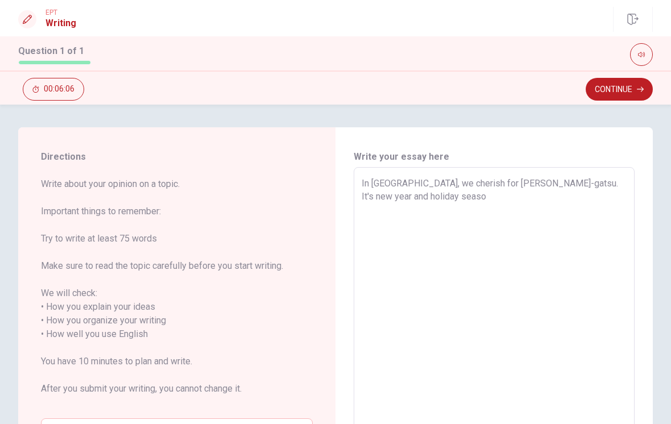
type textarea "In [GEOGRAPHIC_DATA], we cherish for [PERSON_NAME]-gatsu. It's new year and hol…"
type textarea "x"
type textarea "In [GEOGRAPHIC_DATA], we cherish for [PERSON_NAME]-gatsu. It's new year and hol…"
type textarea "x"
type textarea "In [GEOGRAPHIC_DATA], we cherish for [PERSON_NAME]-gatsu. It's new year and hol…"
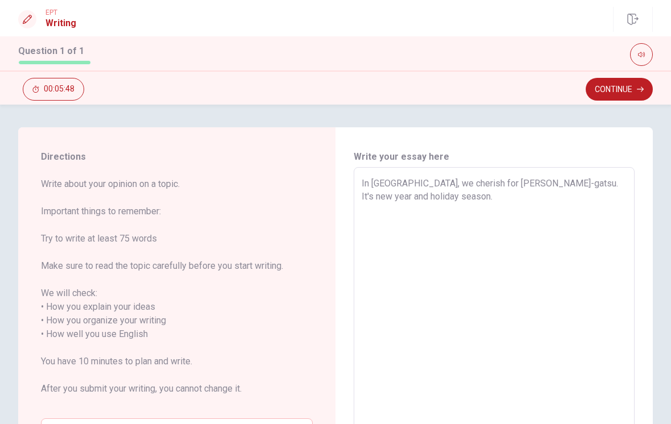
type textarea "x"
type textarea "In [GEOGRAPHIC_DATA], we cherish for [PERSON_NAME]-gatsu. It's new year and hol…"
type textarea "x"
type textarea "In [GEOGRAPHIC_DATA], we cherish for [PERSON_NAME]-gatsu. It's new year and hol…"
type textarea "x"
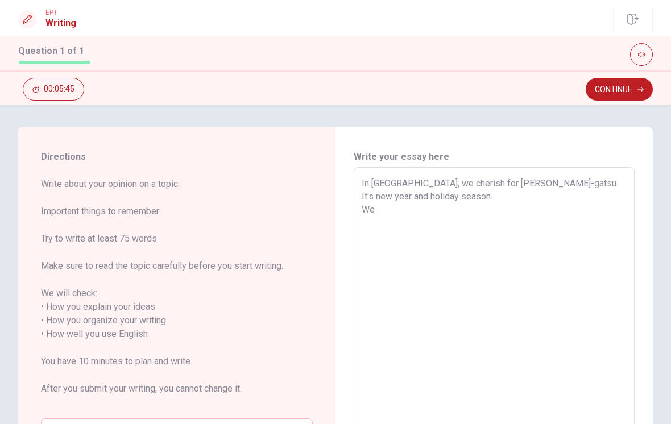
type textarea "In [GEOGRAPHIC_DATA], we cherish for [PERSON_NAME]-gatsu. It's new year and hol…"
type textarea "x"
type textarea "In [GEOGRAPHIC_DATA], we cherish for [PERSON_NAME]-gatsu. It's new year and hol…"
type textarea "x"
type textarea "In [GEOGRAPHIC_DATA], we cherish for [PERSON_NAME]-gatsu. It's new year and hol…"
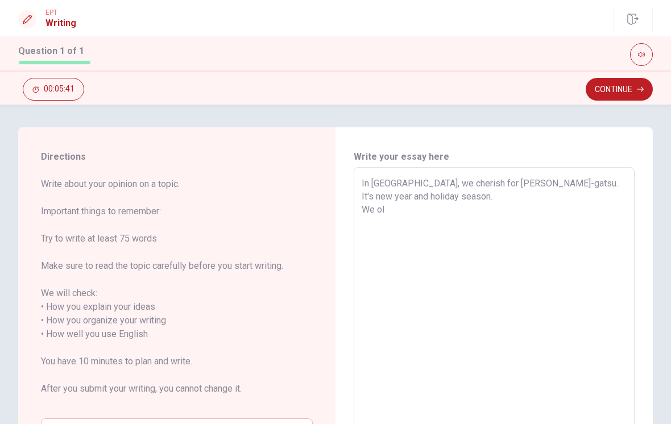
type textarea "x"
type textarea "In [GEOGRAPHIC_DATA], we cherish for [PERSON_NAME]-gatsu. It's new year and hol…"
type textarea "x"
type textarea "In [GEOGRAPHIC_DATA], we cherish for [PERSON_NAME]-gatsu. It's new year and hol…"
type textarea "x"
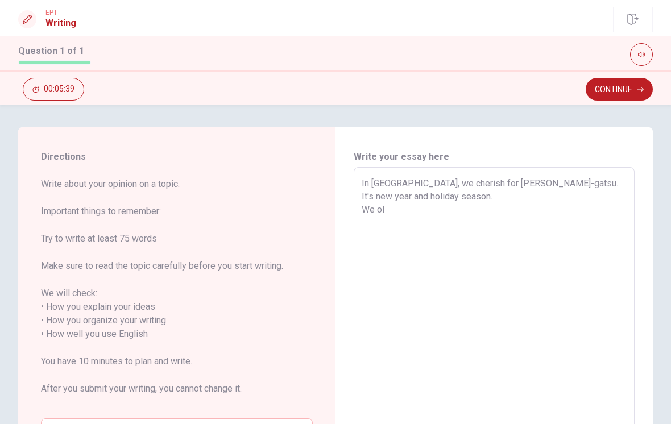
type textarea "In [GEOGRAPHIC_DATA], we cherish for [PERSON_NAME]-gatsu. It's new year and hol…"
type textarea "x"
type textarea "In [GEOGRAPHIC_DATA], we cherish for [PERSON_NAME]-gatsu. It's new year and hol…"
type textarea "x"
